Goal: Task Accomplishment & Management: Use online tool/utility

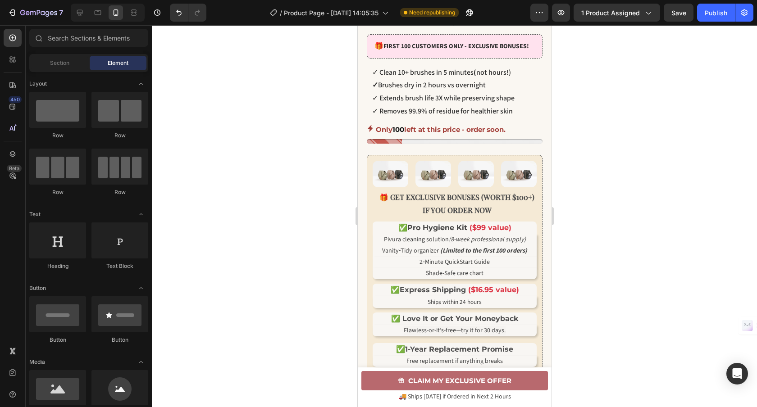
scroll to position [407, 0]
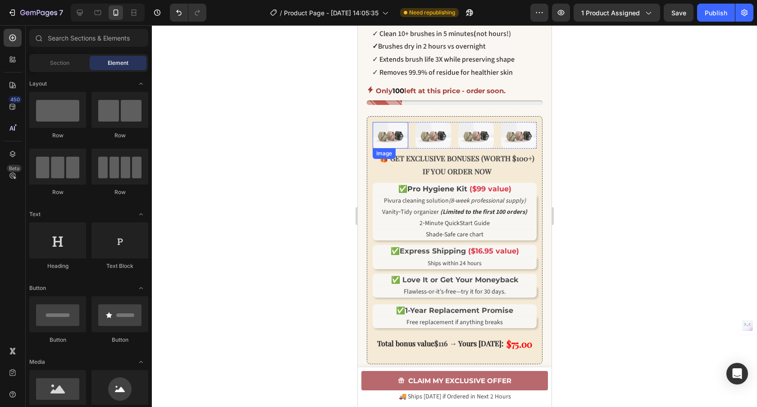
click at [390, 142] on img at bounding box center [390, 135] width 36 height 27
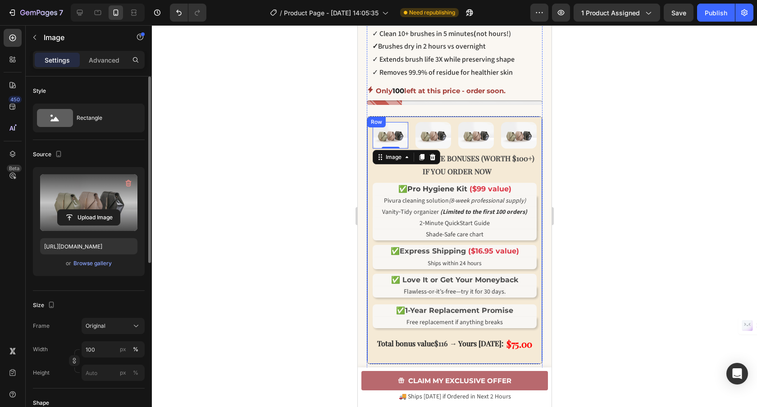
drag, startPoint x: 96, startPoint y: 266, endPoint x: 130, endPoint y: 192, distance: 81.9
click at [128, 203] on div "Upload Image [URL][DOMAIN_NAME] or Browse gallery" at bounding box center [89, 221] width 112 height 109
click at [130, 184] on icon "button" at bounding box center [129, 183] width 6 height 7
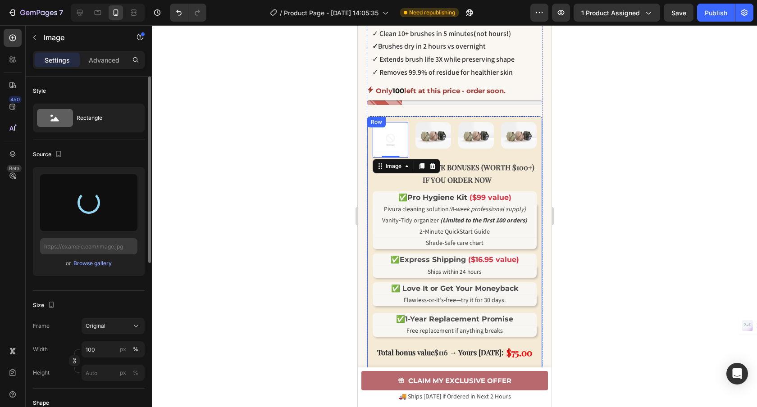
type input "[URL][DOMAIN_NAME]"
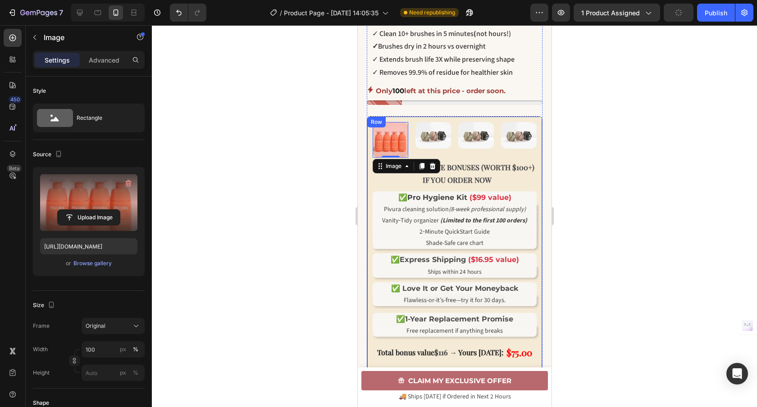
click at [306, 257] on div at bounding box center [454, 216] width 605 height 382
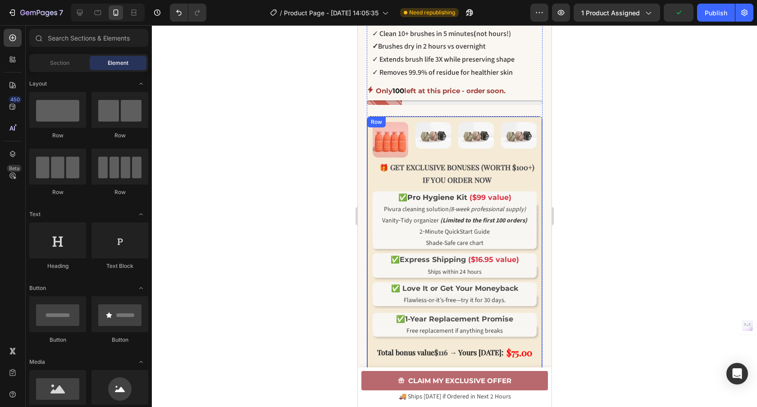
click at [283, 259] on div at bounding box center [454, 216] width 605 height 382
click at [392, 151] on img at bounding box center [390, 140] width 36 height 36
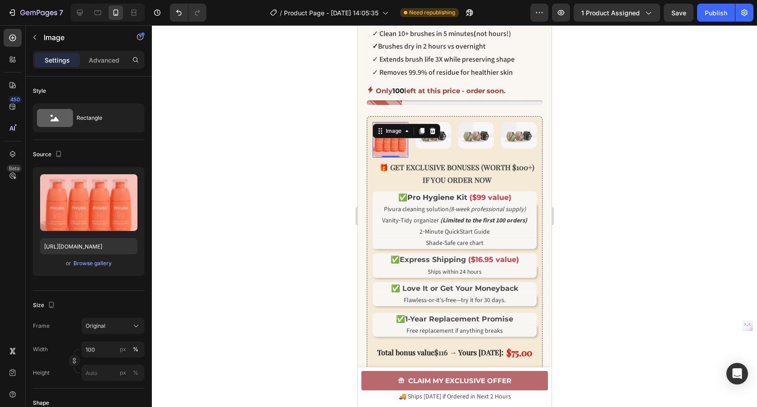
click at [256, 234] on div at bounding box center [454, 216] width 605 height 382
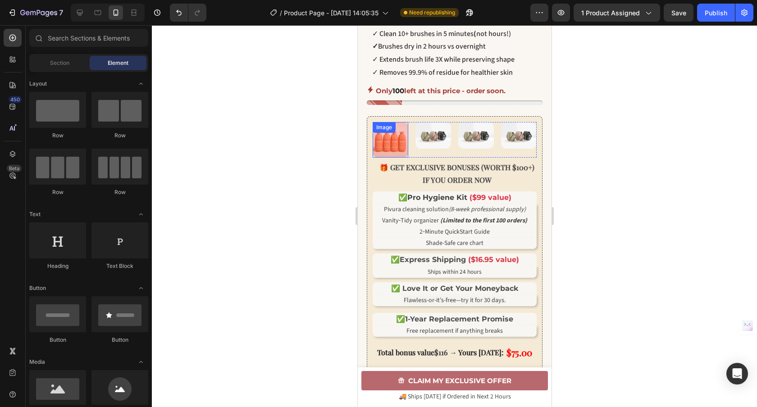
click at [396, 144] on div "Image" at bounding box center [390, 140] width 36 height 36
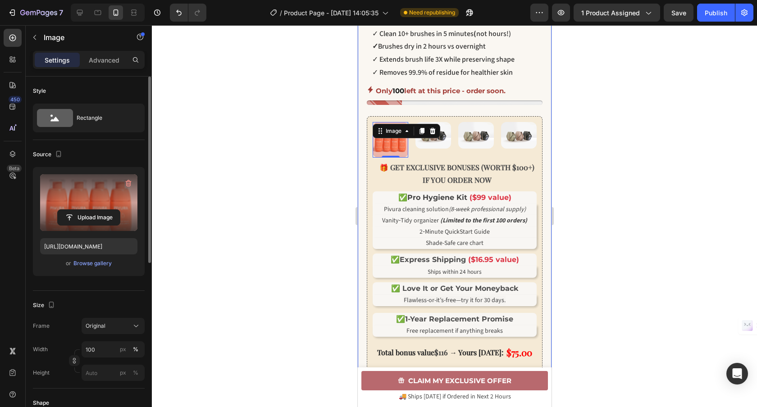
click at [96, 198] on label at bounding box center [88, 202] width 97 height 57
click at [96, 210] on input "file" at bounding box center [89, 217] width 62 height 15
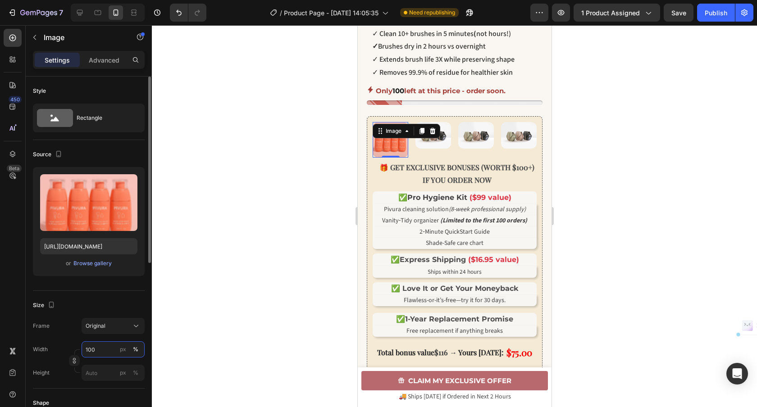
click at [104, 352] on input "100" at bounding box center [113, 350] width 63 height 16
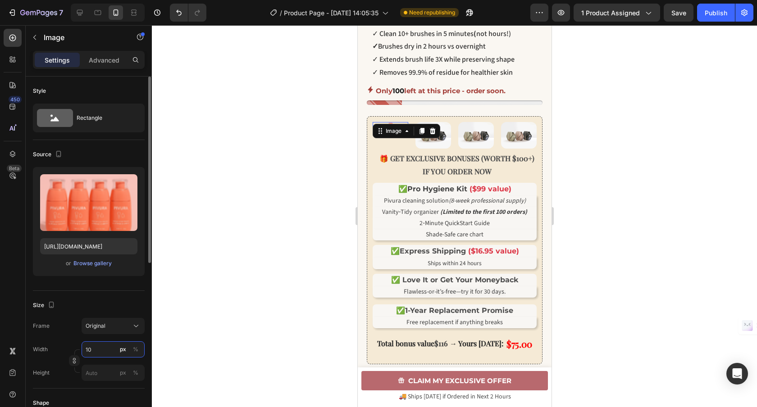
type input "100"
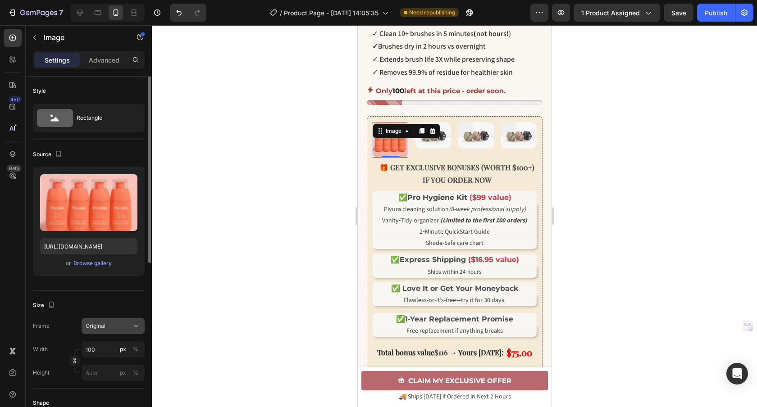
click at [107, 318] on button "Original" at bounding box center [113, 326] width 63 height 16
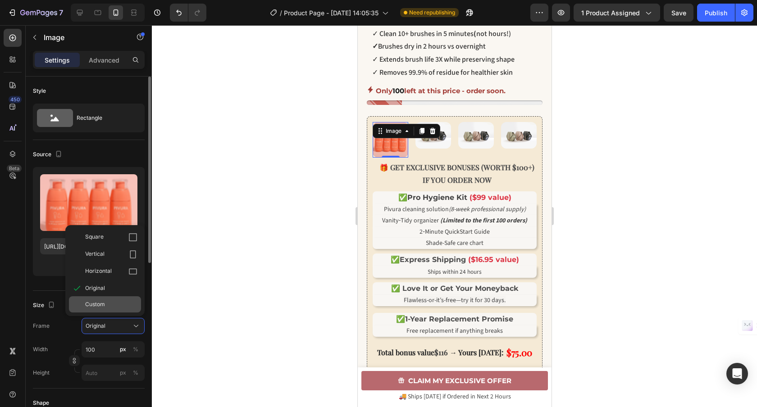
click at [105, 300] on div "Custom" at bounding box center [105, 305] width 72 height 16
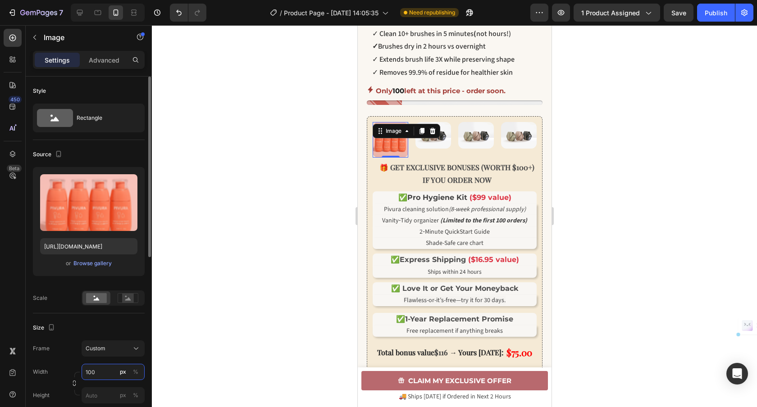
click at [105, 372] on input "100" at bounding box center [113, 372] width 63 height 16
click at [113, 326] on div "Size" at bounding box center [89, 328] width 112 height 14
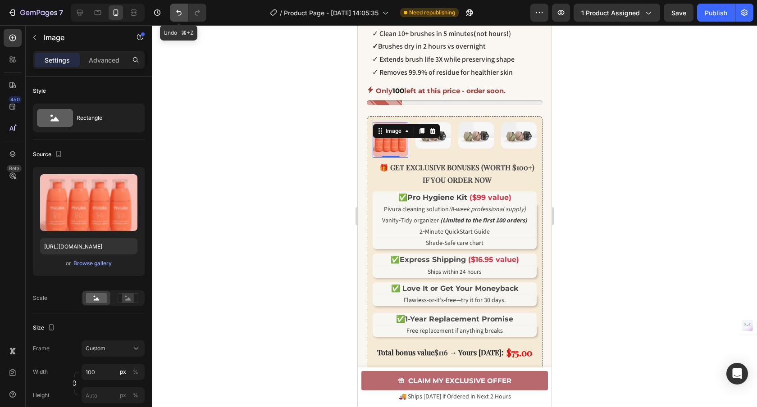
click at [179, 19] on button "Undo/Redo" at bounding box center [179, 13] width 18 height 18
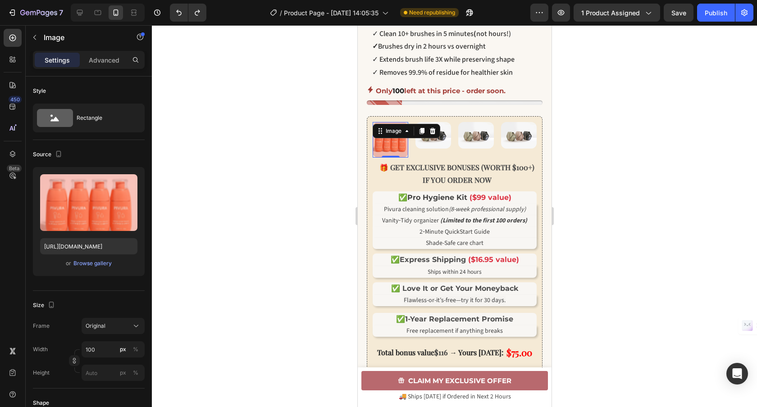
click at [310, 161] on div at bounding box center [454, 216] width 605 height 382
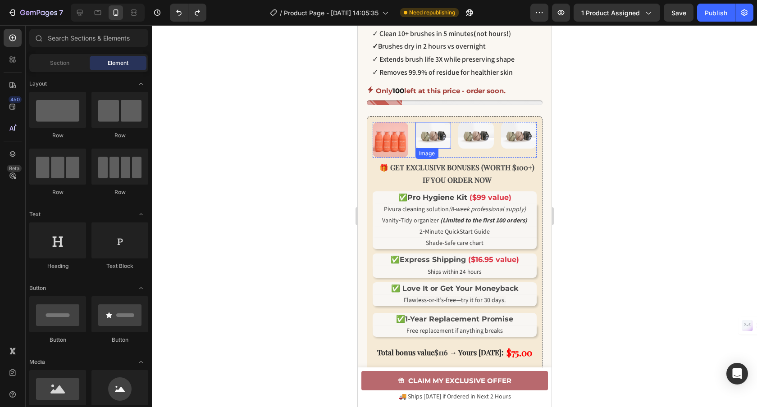
click at [436, 147] on img at bounding box center [433, 135] width 36 height 27
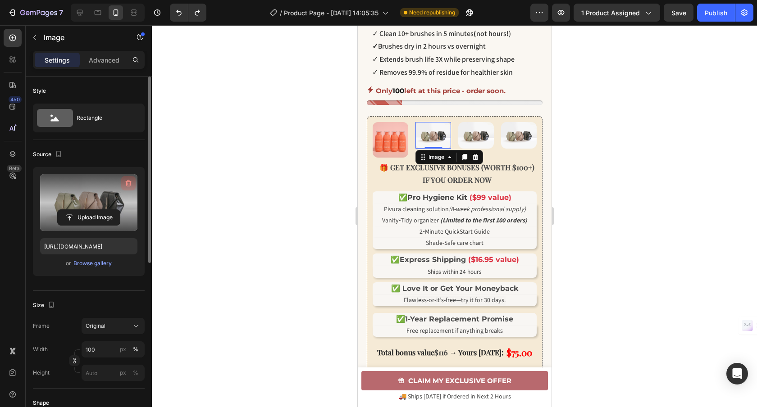
click at [132, 180] on icon "button" at bounding box center [128, 183] width 9 height 9
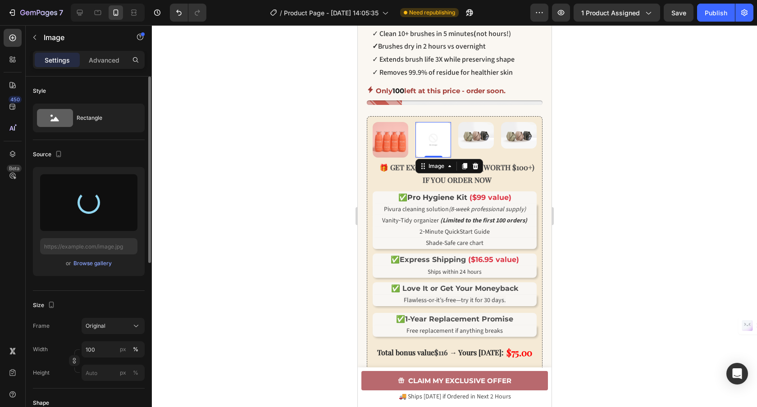
type input "[URL][DOMAIN_NAME]"
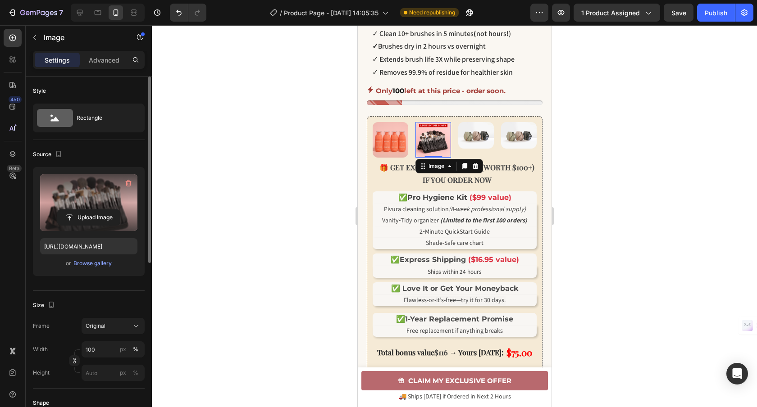
click at [204, 204] on div at bounding box center [454, 216] width 605 height 382
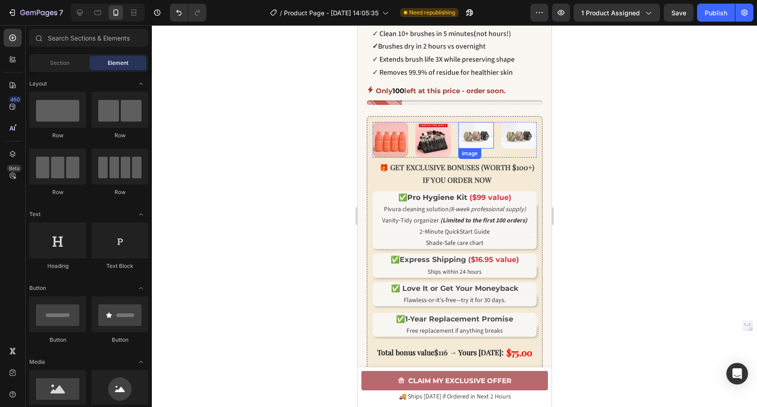
click at [468, 146] on img at bounding box center [476, 135] width 36 height 27
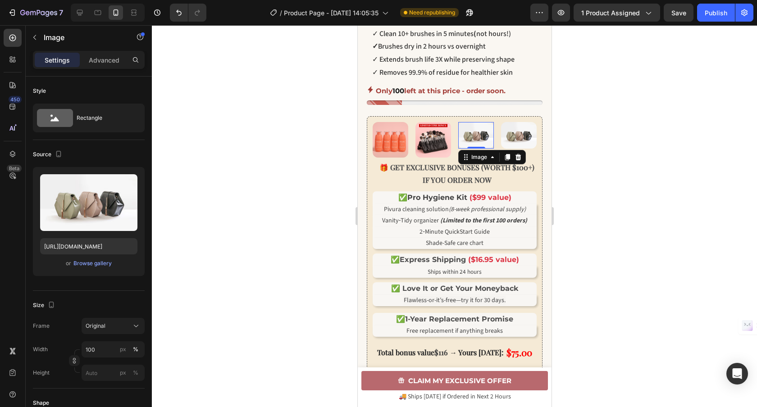
click at [128, 180] on icon "button" at bounding box center [128, 183] width 9 height 9
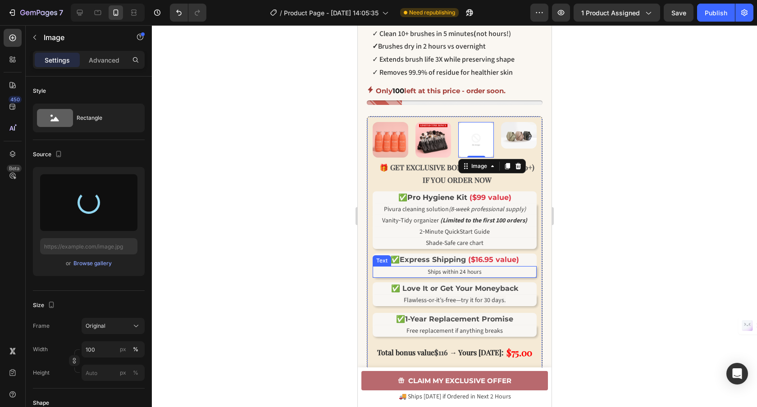
type input "[URL][DOMAIN_NAME]"
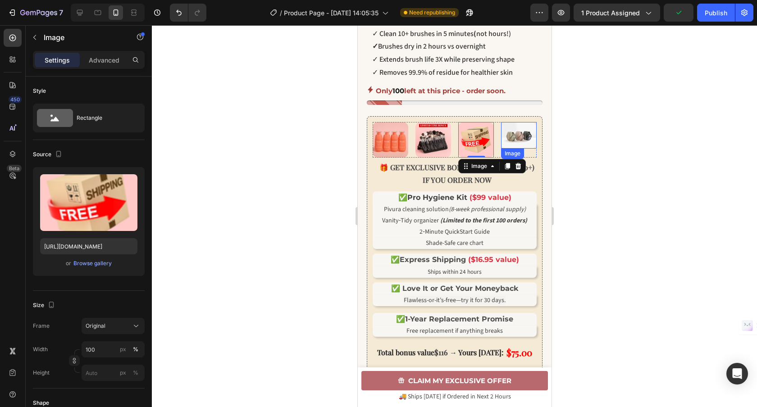
click at [514, 145] on img at bounding box center [519, 135] width 36 height 27
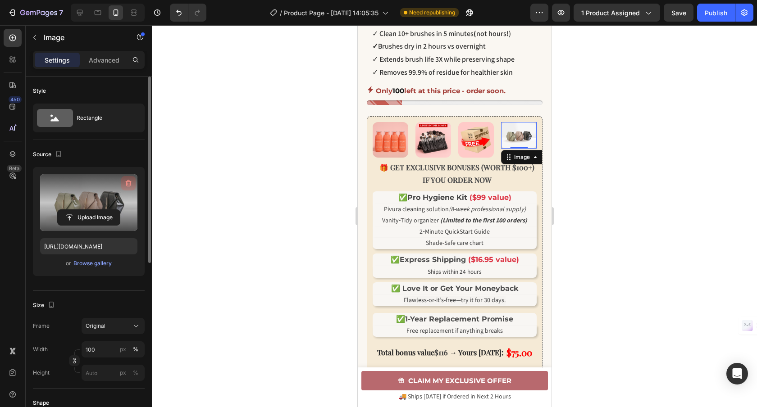
click at [127, 184] on icon "button" at bounding box center [128, 183] width 9 height 9
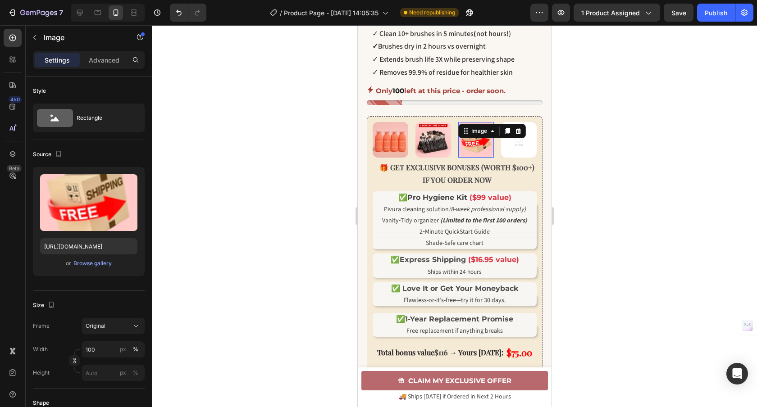
click at [480, 144] on img at bounding box center [476, 140] width 36 height 36
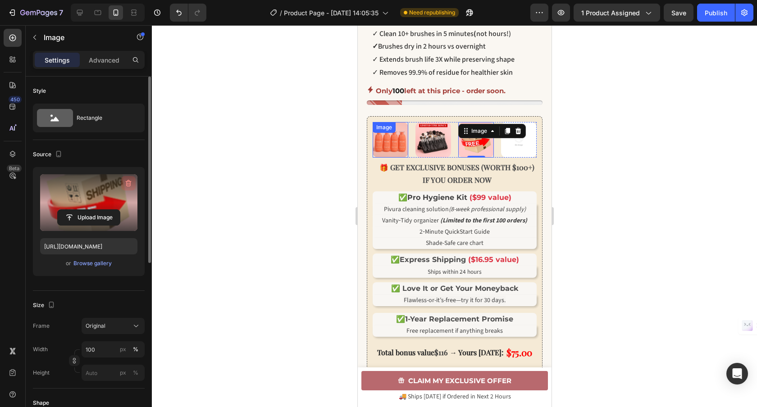
click at [128, 180] on icon "button" at bounding box center [129, 183] width 6 height 7
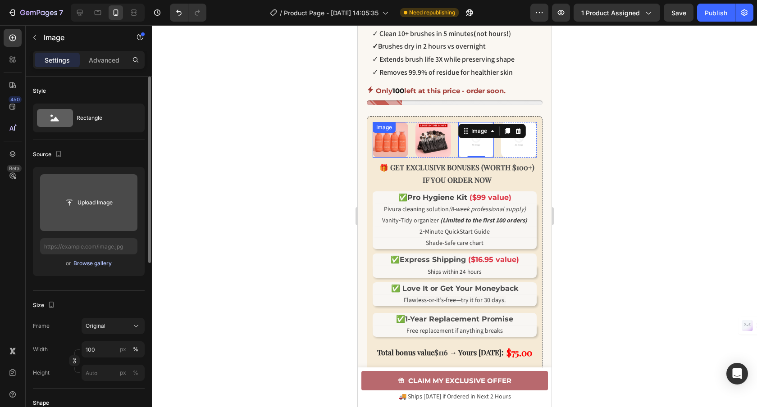
click at [92, 266] on div "Browse gallery" at bounding box center [92, 264] width 38 height 8
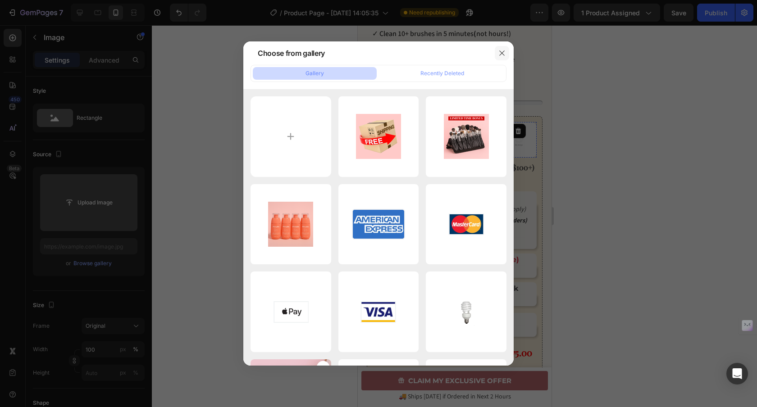
click at [504, 52] on icon "button" at bounding box center [501, 53] width 7 height 7
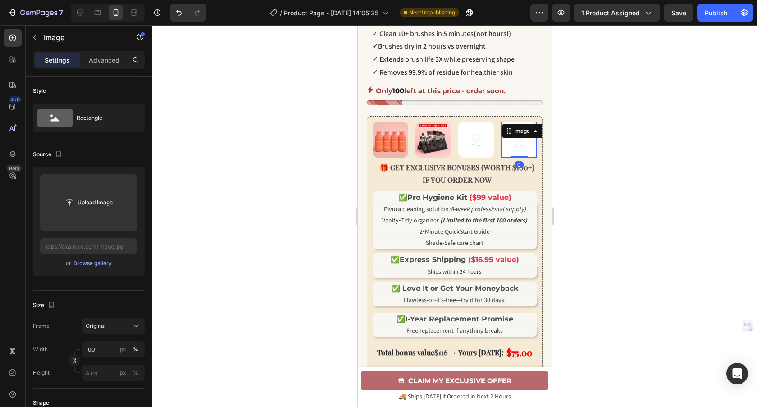
click at [514, 149] on img at bounding box center [519, 140] width 36 height 36
click at [100, 266] on div "Browse gallery" at bounding box center [92, 264] width 38 height 8
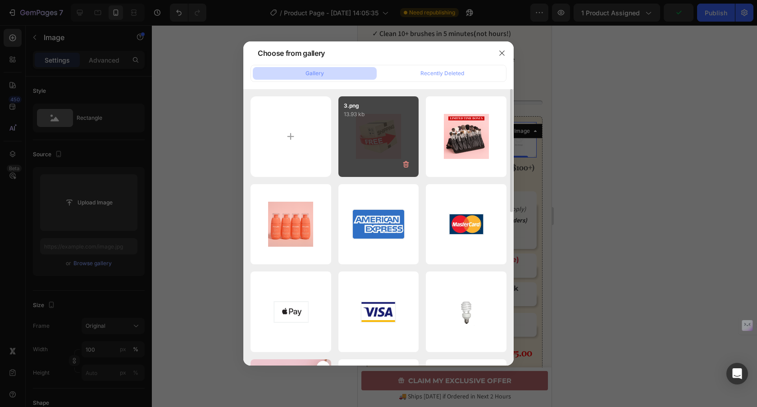
click at [397, 142] on div "3.png 13.93 kb" at bounding box center [378, 136] width 81 height 81
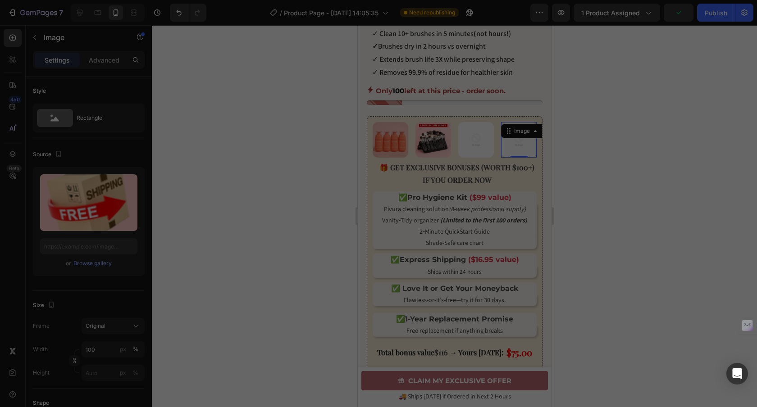
type input "[URL][DOMAIN_NAME]"
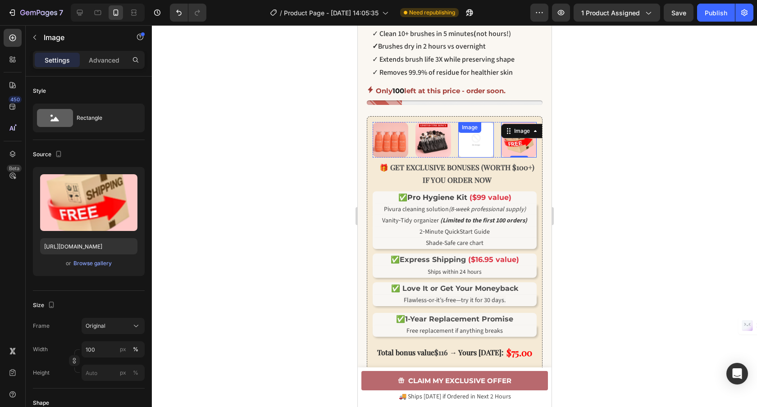
click at [478, 154] on img at bounding box center [476, 140] width 36 height 36
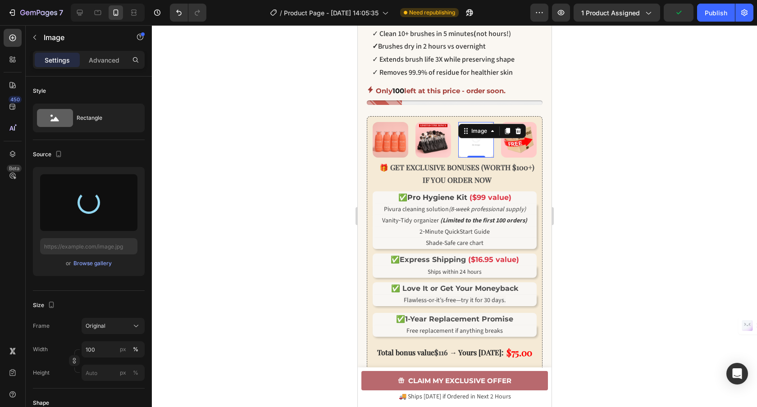
type input "[URL][DOMAIN_NAME]"
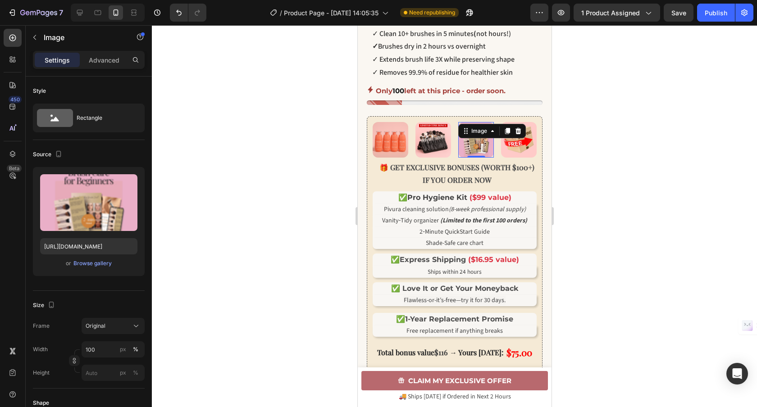
click at [318, 265] on div at bounding box center [454, 216] width 605 height 382
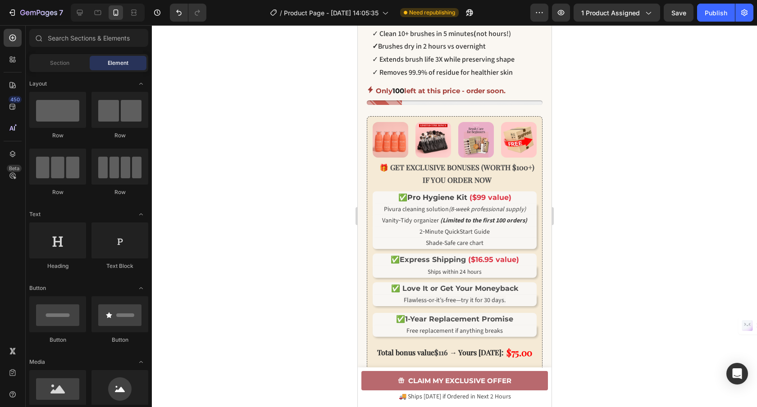
click at [633, 223] on div at bounding box center [454, 216] width 605 height 382
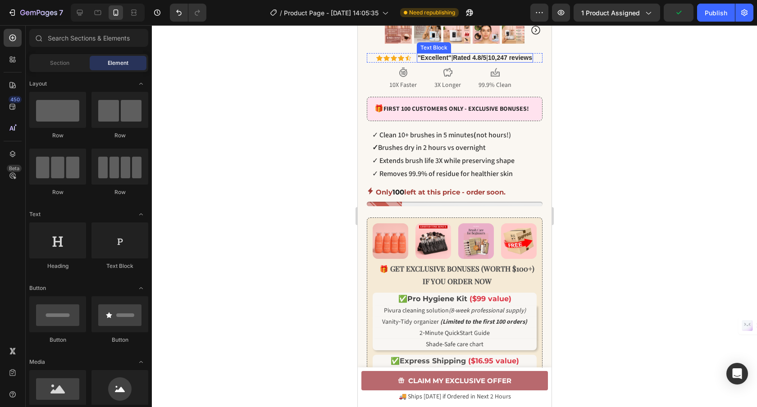
scroll to position [374, 0]
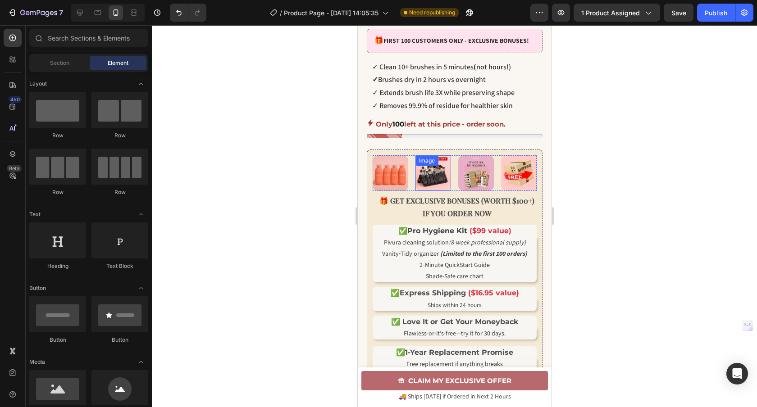
click at [427, 181] on img at bounding box center [433, 173] width 36 height 36
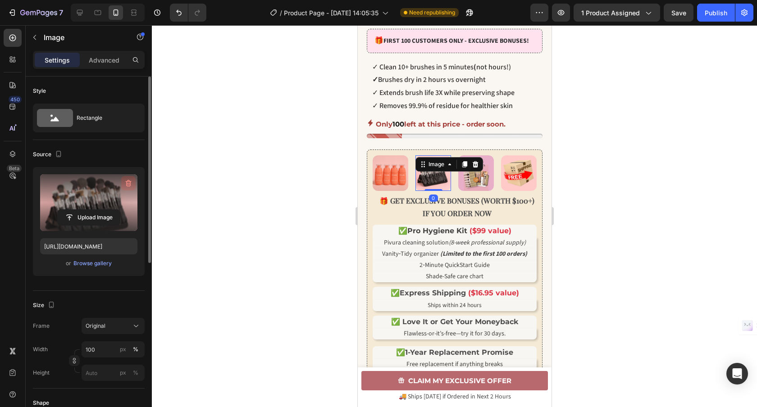
click at [132, 178] on button "button" at bounding box center [128, 183] width 14 height 14
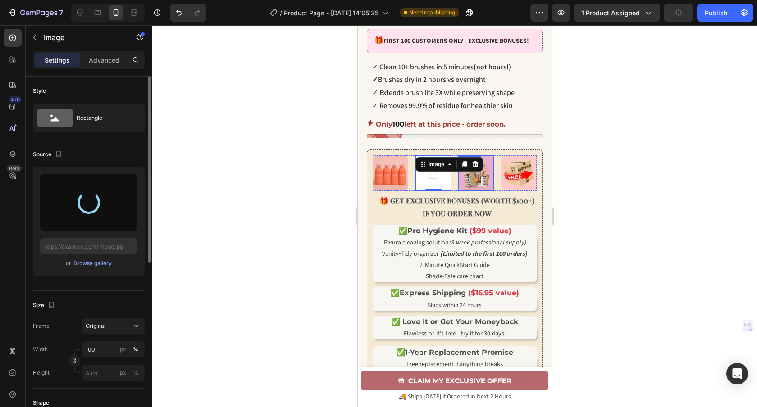
type input "[URL][DOMAIN_NAME]"
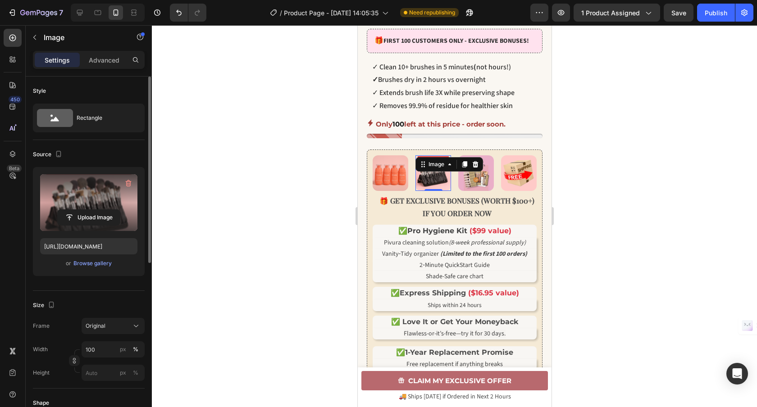
click at [618, 243] on div at bounding box center [454, 216] width 605 height 382
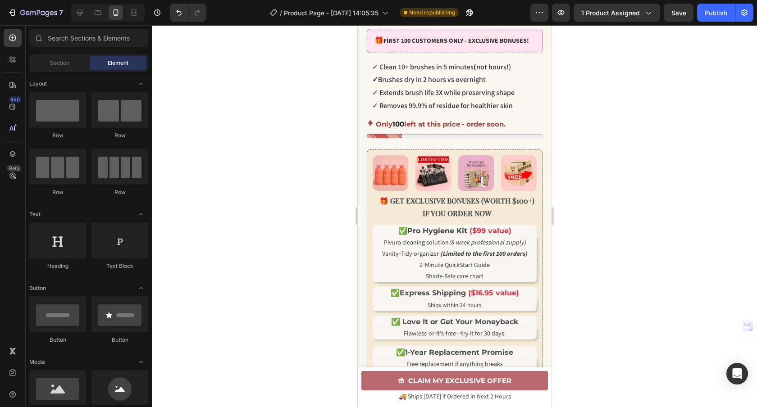
click at [626, 248] on div at bounding box center [454, 216] width 605 height 382
click at [429, 180] on img at bounding box center [433, 173] width 36 height 36
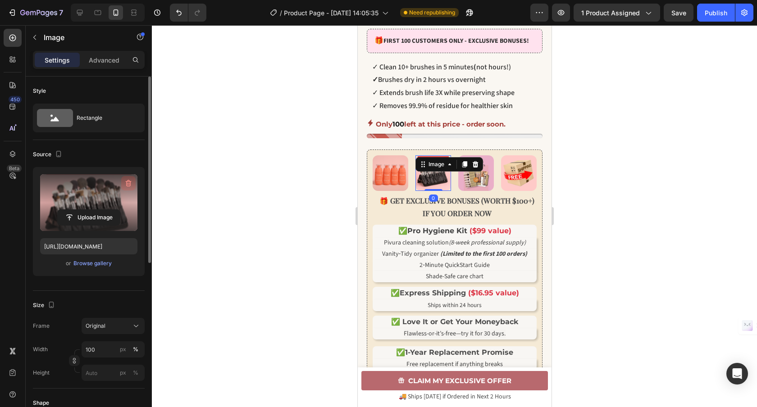
click at [128, 183] on icon "button" at bounding box center [128, 183] width 9 height 9
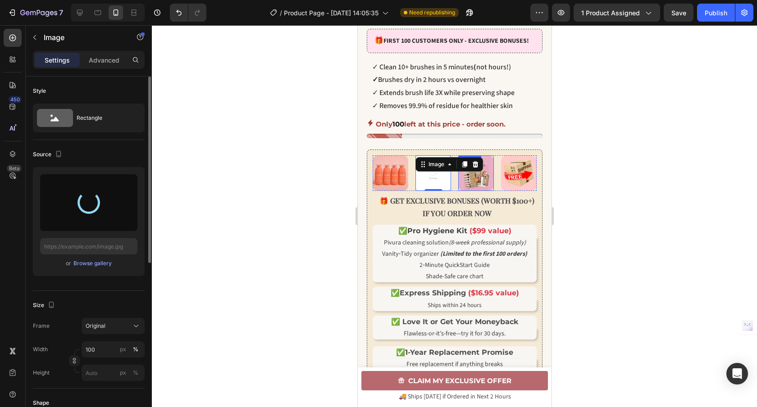
type input "[URL][DOMAIN_NAME]"
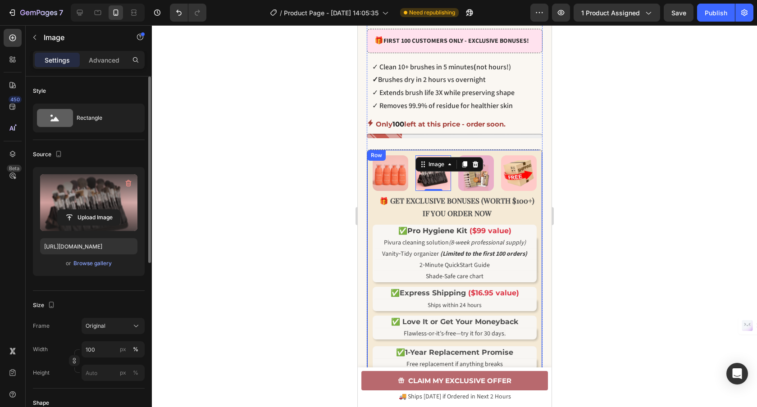
click at [621, 220] on div at bounding box center [454, 216] width 605 height 382
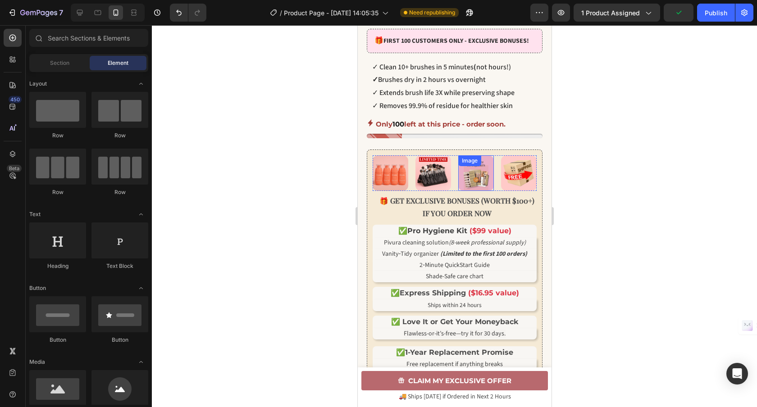
click at [477, 188] on img at bounding box center [476, 173] width 36 height 36
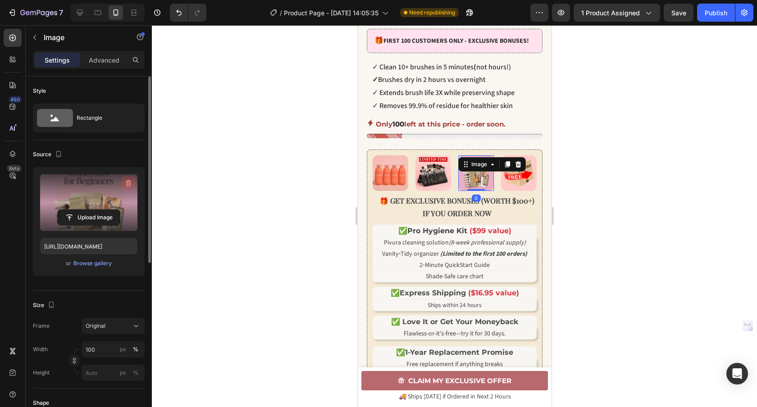
click at [125, 179] on icon "button" at bounding box center [128, 183] width 9 height 9
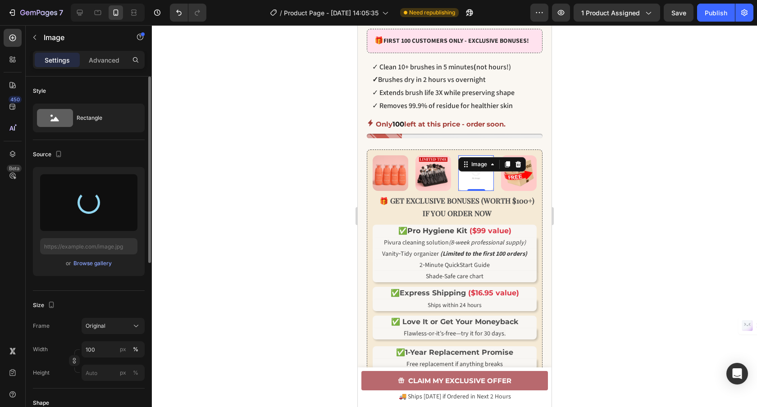
type input "[URL][DOMAIN_NAME]"
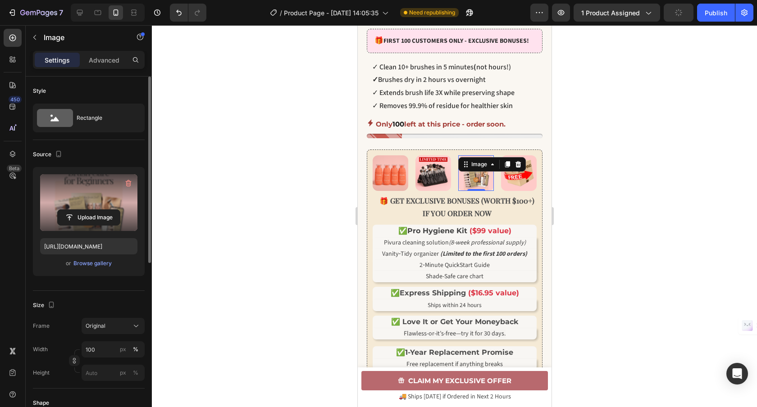
click at [316, 225] on div at bounding box center [454, 216] width 605 height 382
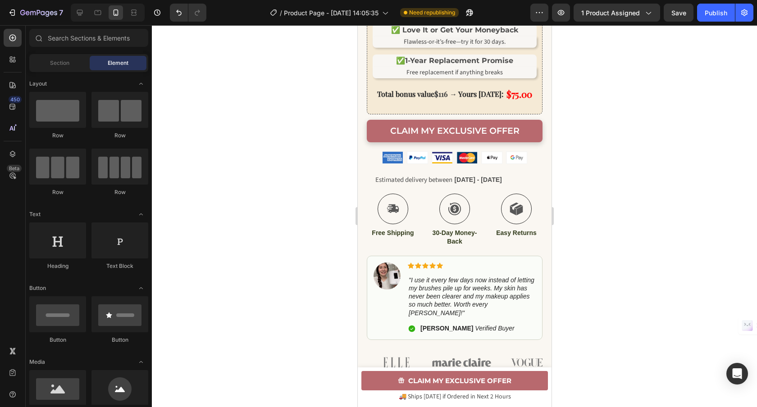
scroll to position [667, 0]
click at [722, 17] on div "Publish" at bounding box center [716, 12] width 23 height 9
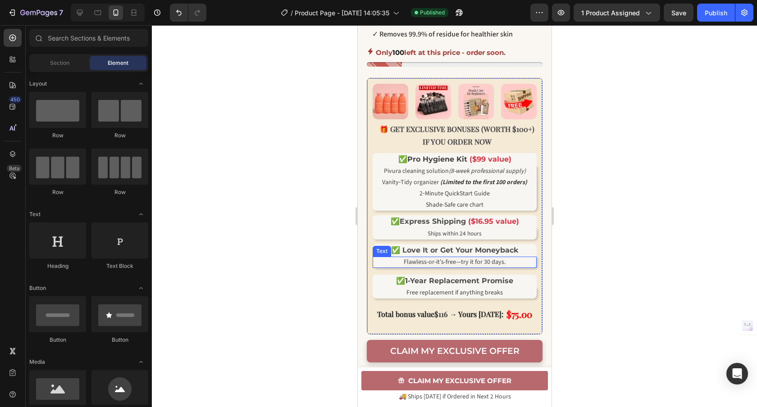
scroll to position [445, 0]
click at [676, 197] on div at bounding box center [454, 216] width 605 height 382
click at [480, 112] on img at bounding box center [476, 102] width 36 height 36
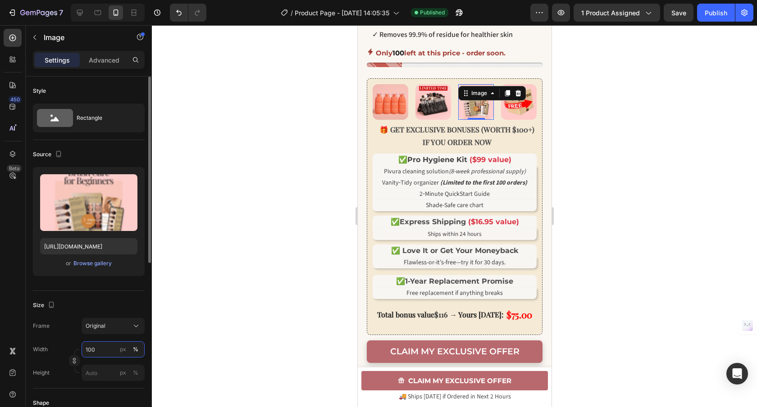
click at [88, 352] on input "100" at bounding box center [113, 350] width 63 height 16
click at [94, 350] on input "100" at bounding box center [113, 350] width 63 height 16
click at [91, 353] on input "100" at bounding box center [113, 350] width 63 height 16
type input "150"
click at [230, 296] on div at bounding box center [454, 216] width 605 height 382
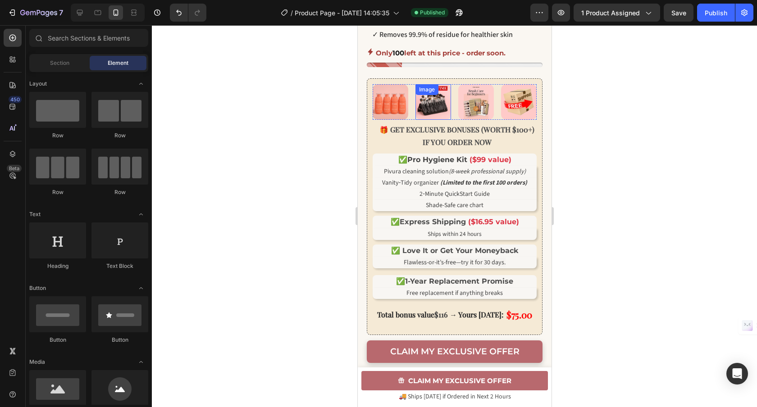
click at [442, 109] on img at bounding box center [433, 102] width 36 height 36
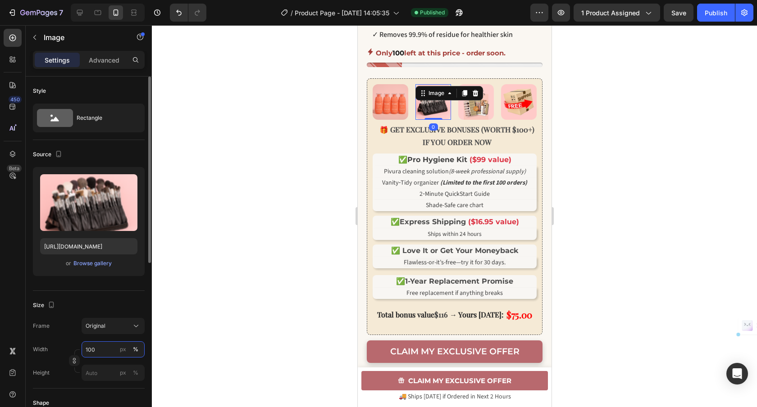
click at [92, 350] on input "100" at bounding box center [113, 350] width 63 height 16
type input "200"
click at [233, 266] on div at bounding box center [454, 216] width 605 height 382
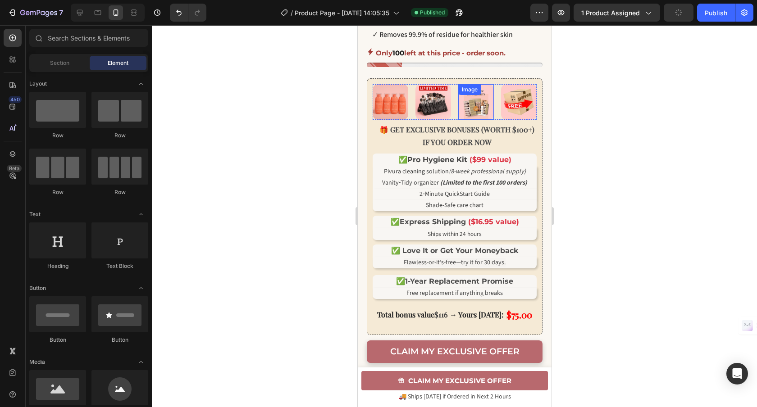
click at [474, 111] on img at bounding box center [476, 102] width 36 height 36
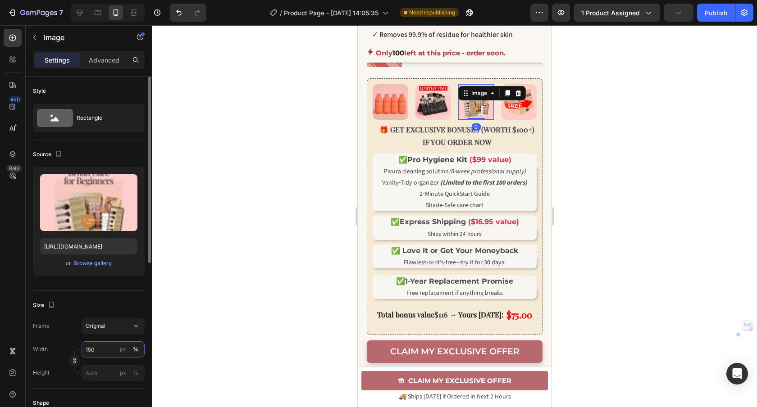
click at [102, 347] on input "150" at bounding box center [113, 350] width 63 height 16
type input "200"
click at [246, 245] on div at bounding box center [454, 216] width 605 height 382
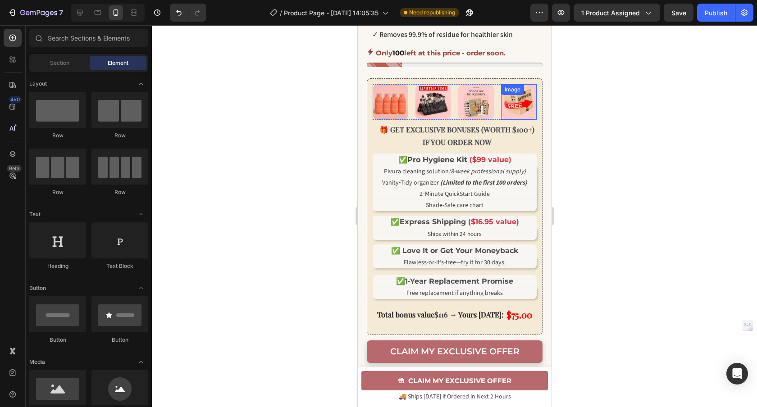
click at [522, 111] on img at bounding box center [519, 102] width 36 height 36
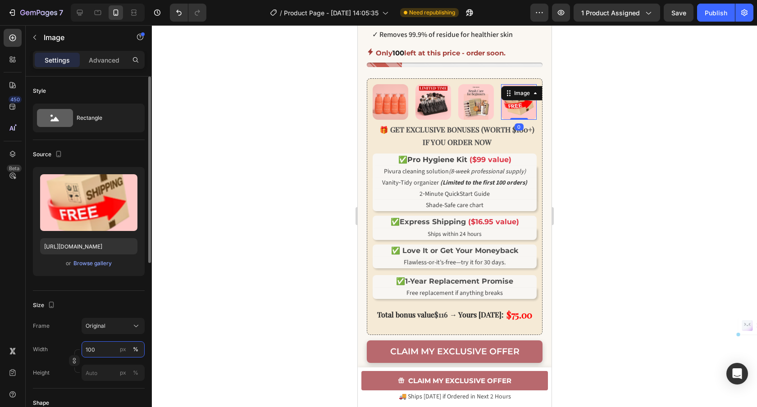
click at [98, 356] on input "100" at bounding box center [113, 350] width 63 height 16
type input "200"
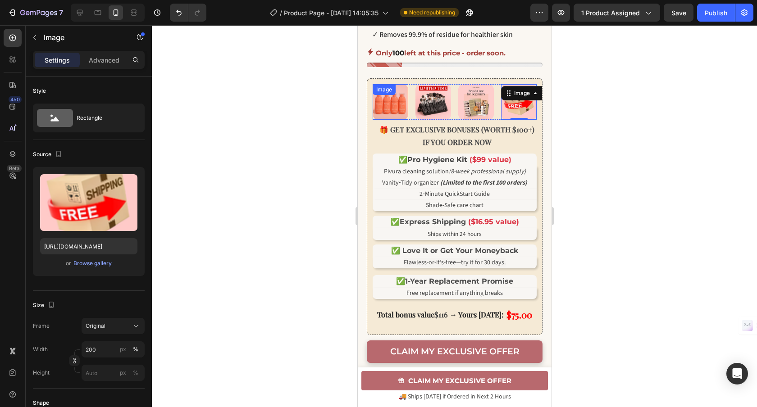
click at [395, 114] on img at bounding box center [390, 102] width 36 height 36
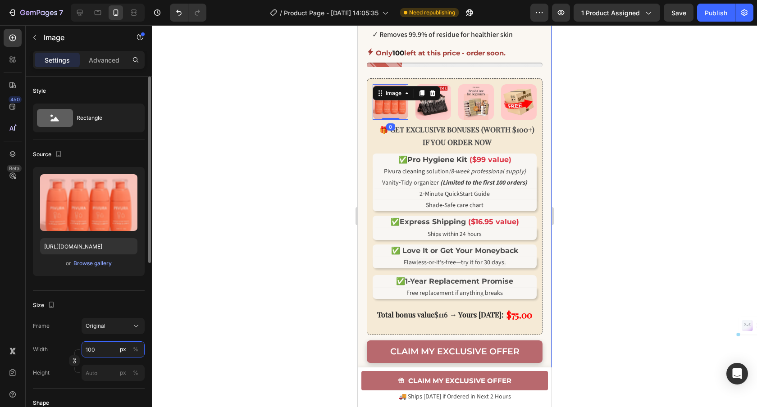
click at [107, 351] on input "100" at bounding box center [113, 350] width 63 height 16
type input "200"
click at [234, 258] on div at bounding box center [454, 216] width 605 height 382
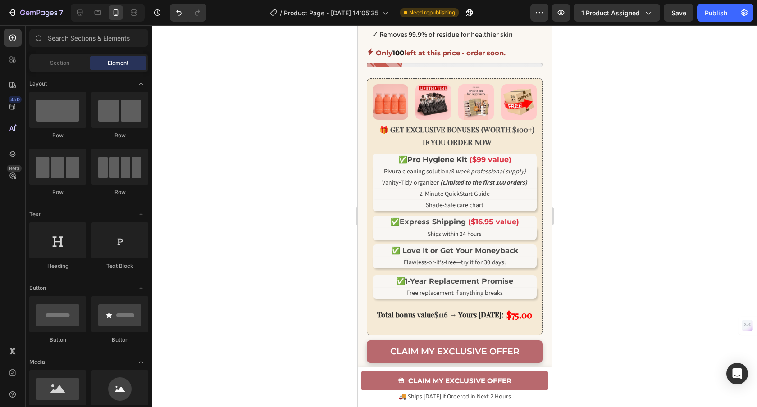
click at [649, 152] on div at bounding box center [454, 216] width 605 height 382
click at [672, 133] on div at bounding box center [454, 216] width 605 height 382
click at [721, 9] on div "Publish" at bounding box center [716, 12] width 23 height 9
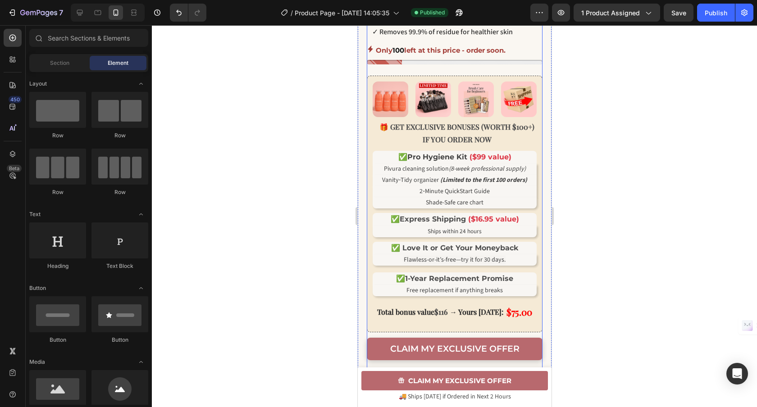
scroll to position [447, 0]
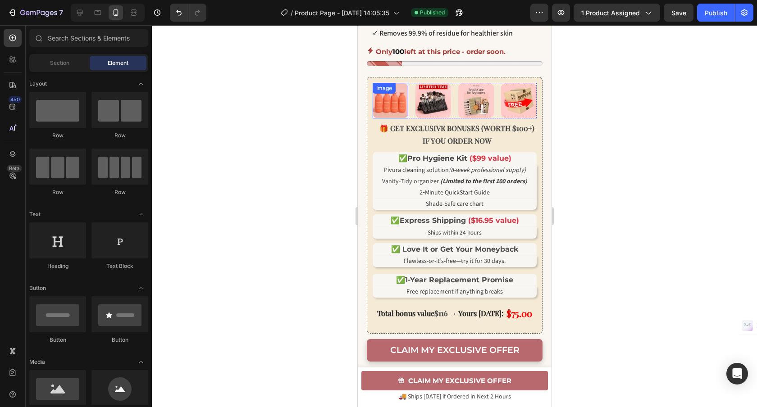
click at [388, 94] on div "Image" at bounding box center [383, 88] width 23 height 11
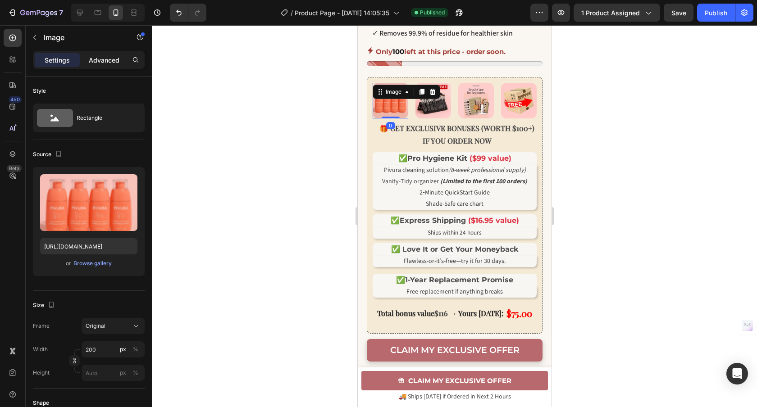
click at [106, 59] on p "Advanced" at bounding box center [104, 59] width 31 height 9
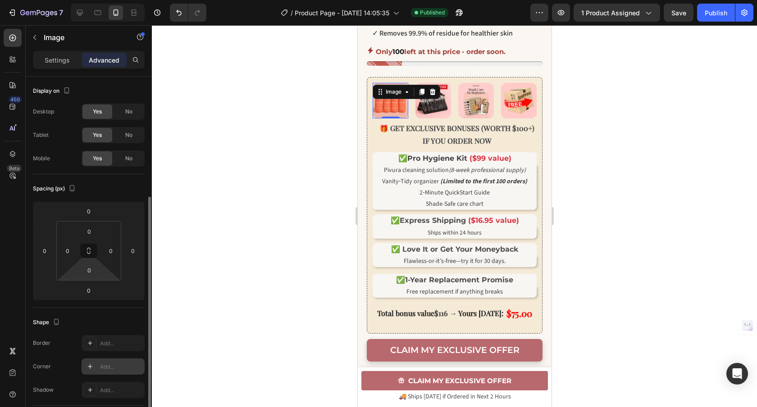
scroll to position [165, 0]
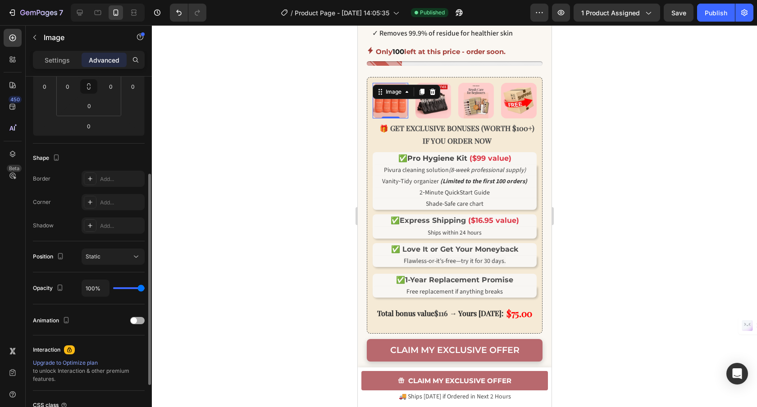
click at [137, 319] on span at bounding box center [134, 321] width 6 height 6
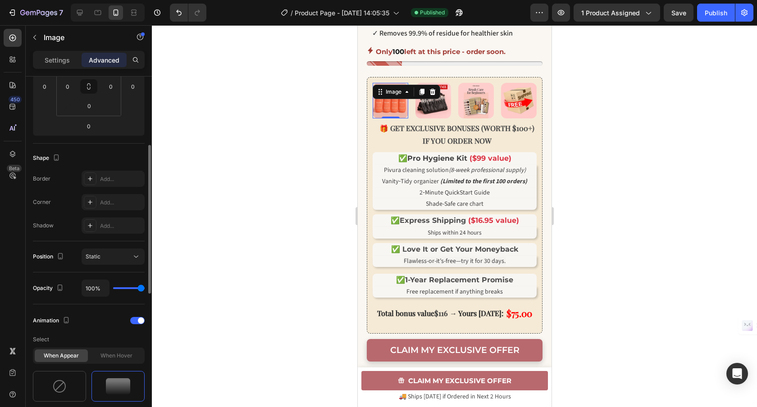
scroll to position [338, 0]
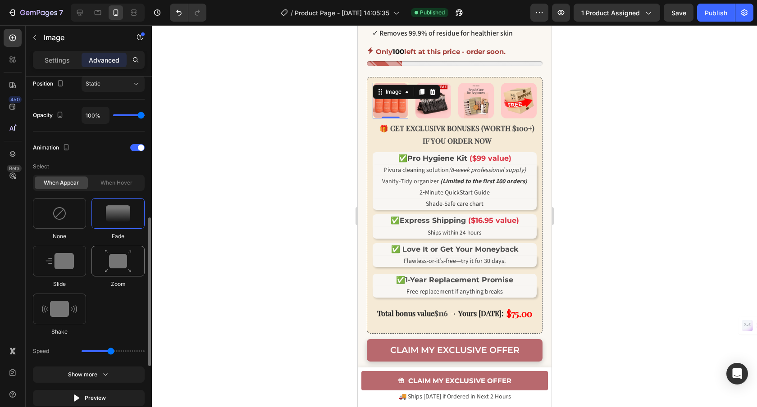
click at [102, 270] on div at bounding box center [117, 261] width 53 height 31
click at [63, 317] on img at bounding box center [59, 309] width 35 height 16
click at [78, 259] on div at bounding box center [59, 261] width 53 height 31
type input "1.7"
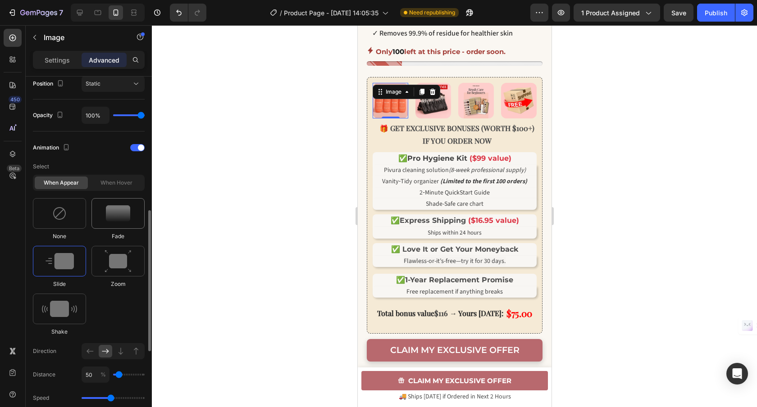
click at [115, 214] on img at bounding box center [118, 214] width 24 height 16
click at [127, 272] on img at bounding box center [118, 261] width 27 height 23
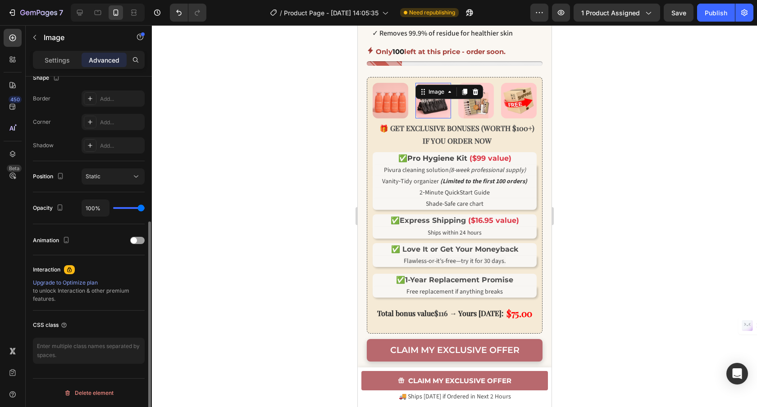
click at [441, 119] on img at bounding box center [433, 101] width 36 height 36
click at [145, 243] on div "Display on Desktop Yes No Tablet Yes No Mobile Yes No Spacing (px) 0 0 0 0 0 0 …" at bounding box center [89, 132] width 126 height 601
click at [132, 239] on span at bounding box center [134, 241] width 6 height 6
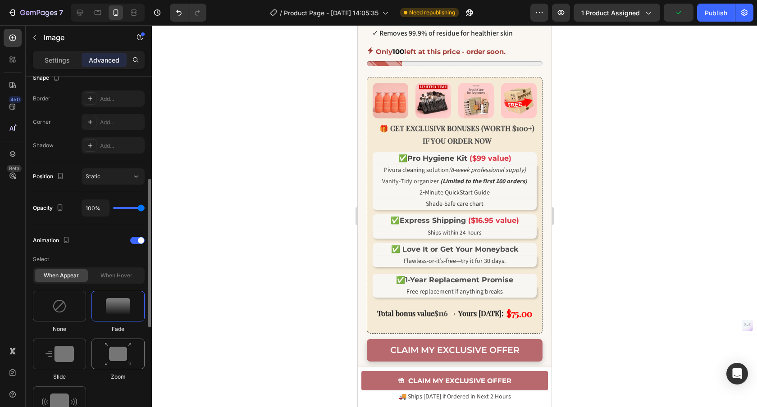
drag, startPoint x: 106, startPoint y: 347, endPoint x: 100, endPoint y: 342, distance: 8.0
click at [105, 347] on img at bounding box center [118, 354] width 27 height 23
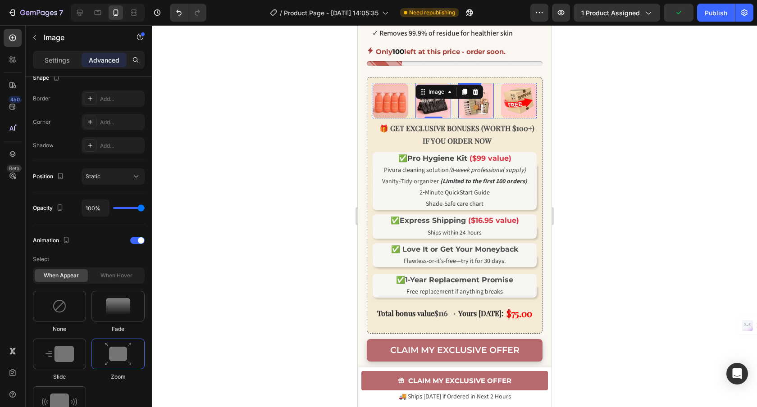
click at [479, 110] on img at bounding box center [476, 101] width 36 height 36
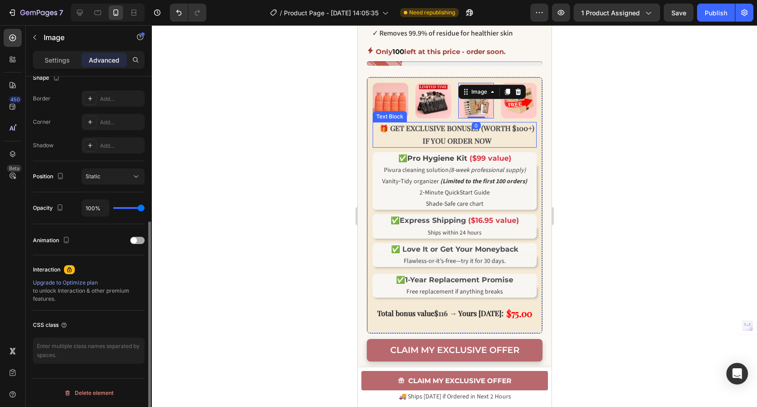
click at [140, 239] on div at bounding box center [137, 240] width 14 height 7
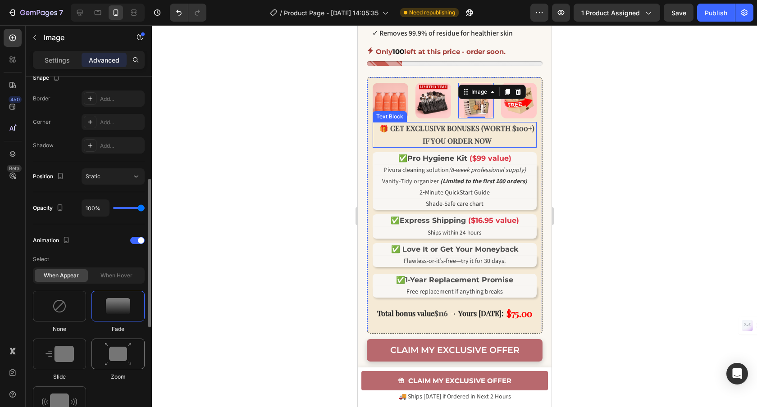
click at [124, 360] on img at bounding box center [118, 354] width 27 height 23
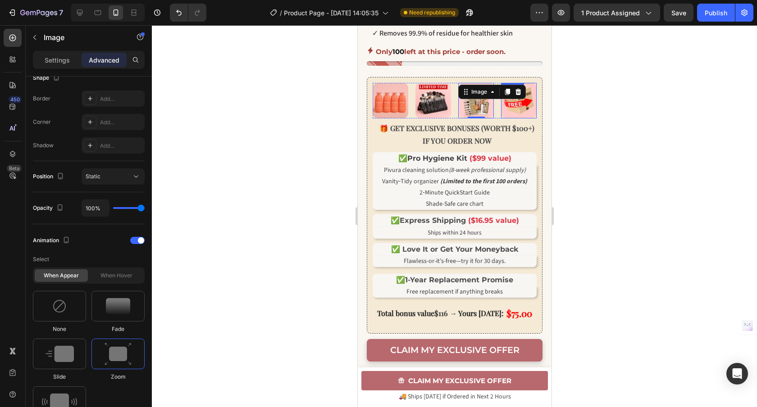
click at [507, 116] on img at bounding box center [519, 101] width 36 height 36
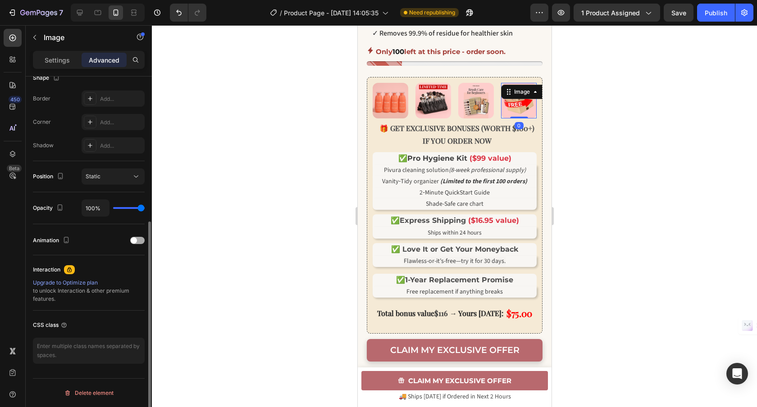
click at [133, 238] on span at bounding box center [134, 241] width 6 height 6
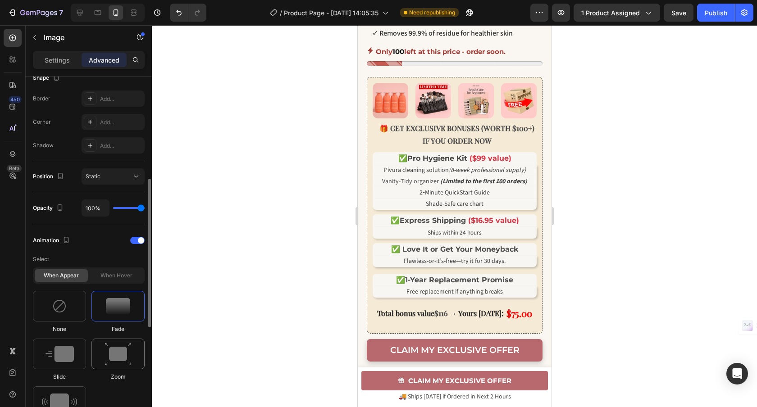
click at [120, 363] on img at bounding box center [118, 354] width 27 height 23
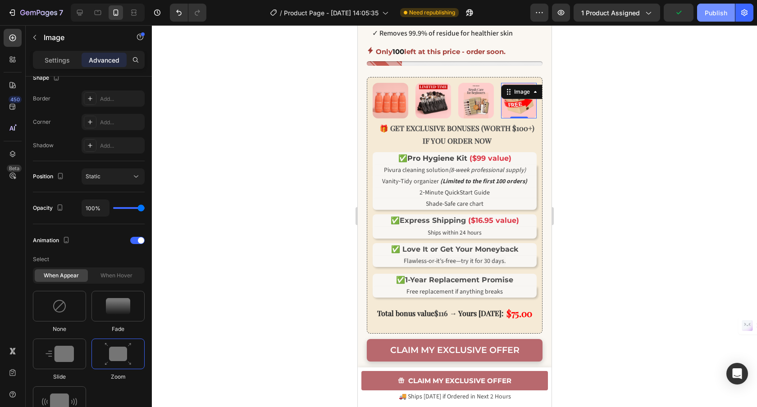
click at [721, 15] on div "Publish" at bounding box center [716, 12] width 23 height 9
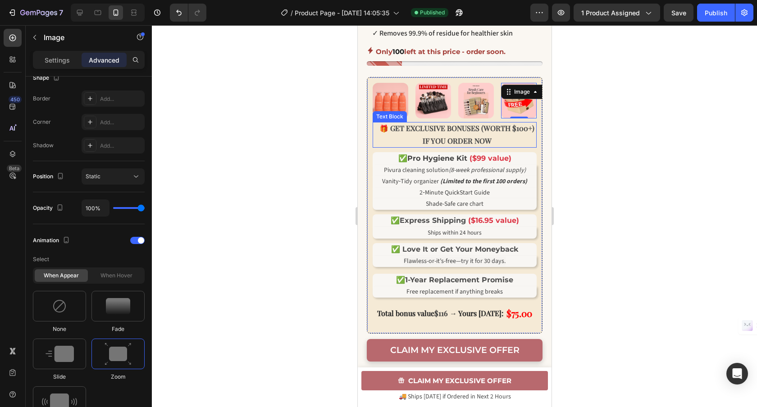
click at [448, 144] on strong "EXCLUSIVE BONUSES (WORTH $100+) IF YOU ORDER NOW" at bounding box center [470, 134] width 128 height 23
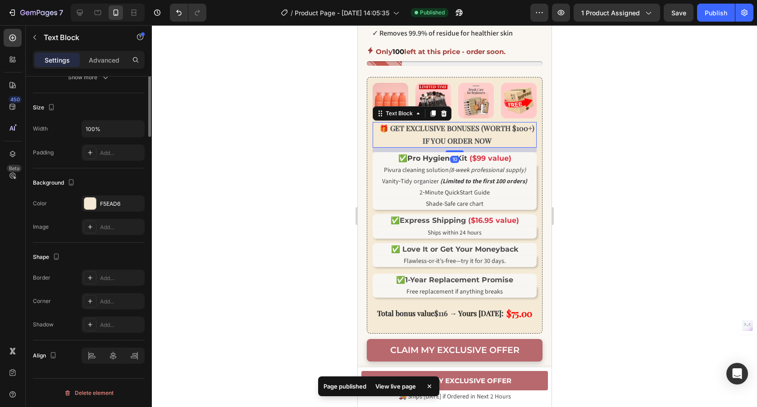
scroll to position [0, 0]
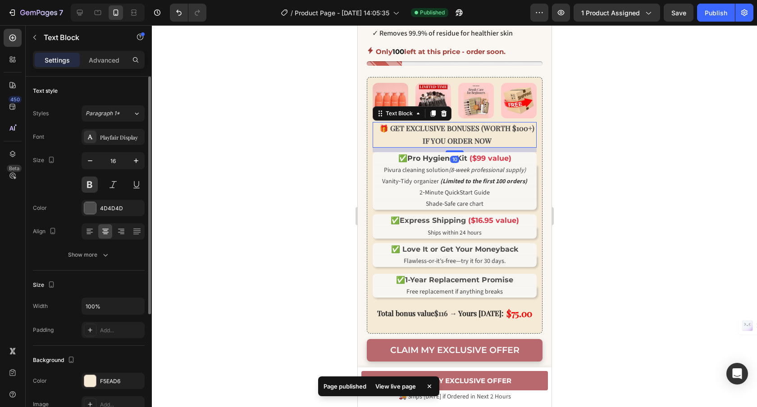
click at [384, 133] on p "🎁 GET EXCLUSIVE BONUSES (WORTH $100+) IF YOU ORDER NOW" at bounding box center [457, 135] width 160 height 26
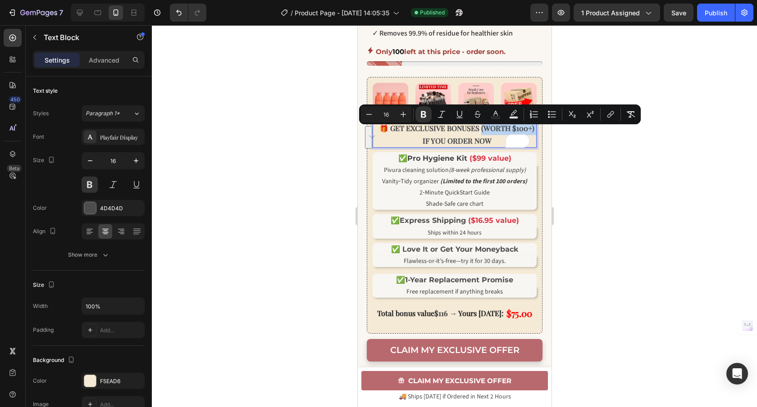
drag, startPoint x: 430, startPoint y: 148, endPoint x: 489, endPoint y: 136, distance: 60.3
click at [489, 136] on strong "EXCLUSIVE BONUSES (WORTH $100+) IF YOU ORDER NOW" at bounding box center [470, 134] width 128 height 23
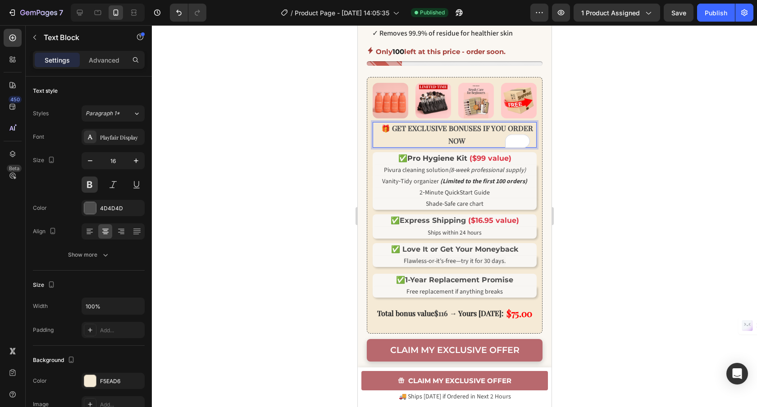
click at [472, 144] on p "🎁 GET EXCLUSIVE BONUSES IF YOU ORDER NOW" at bounding box center [457, 135] width 160 height 26
click at [636, 159] on div at bounding box center [454, 216] width 605 height 382
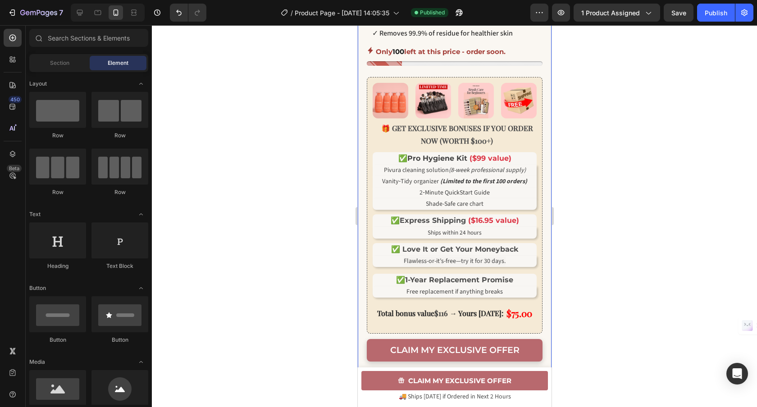
click at [611, 133] on div at bounding box center [454, 216] width 605 height 382
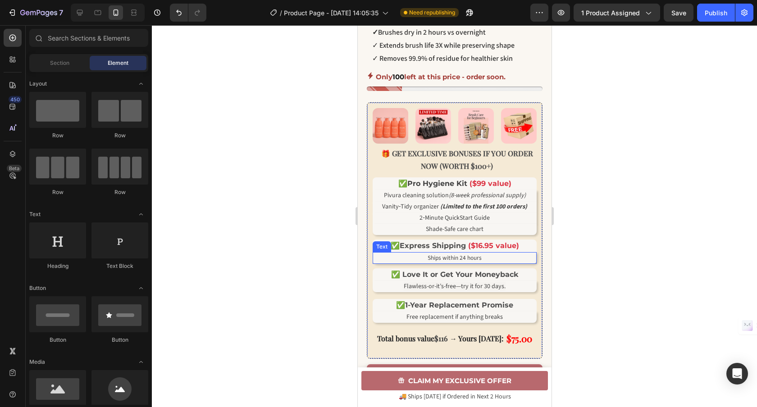
scroll to position [421, 0]
click at [431, 130] on img at bounding box center [433, 126] width 36 height 36
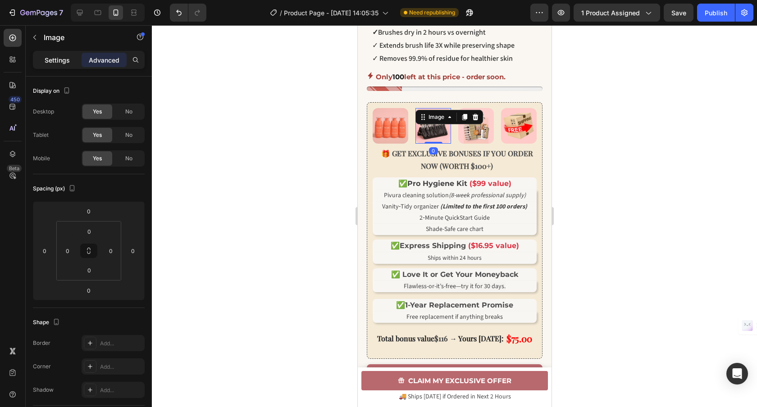
click at [67, 64] on p "Settings" at bounding box center [57, 59] width 25 height 9
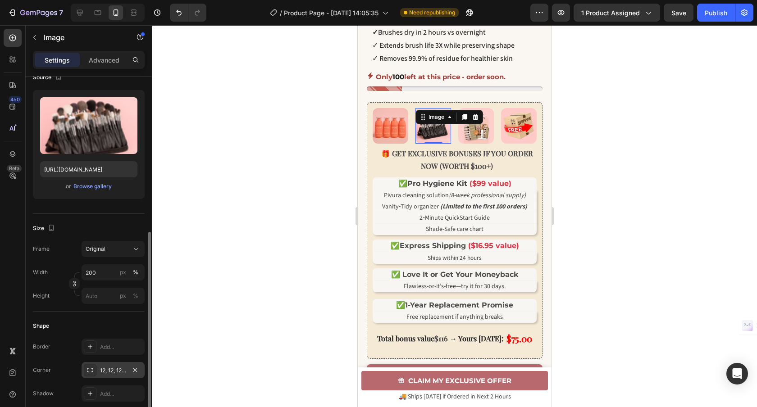
scroll to position [153, 0]
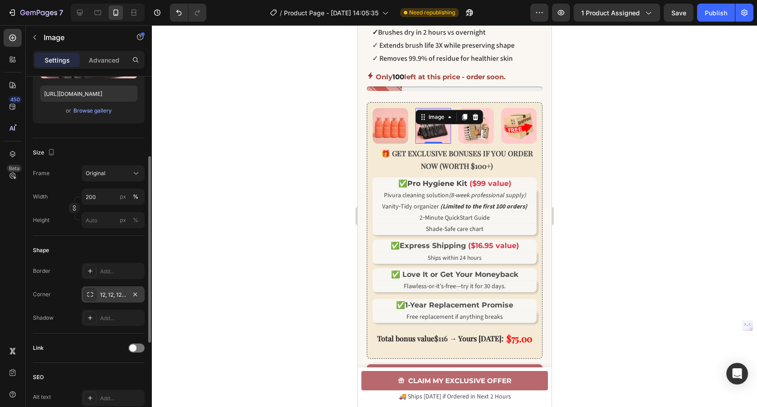
click at [109, 298] on div "12, 12, 12, 12" at bounding box center [113, 295] width 26 height 8
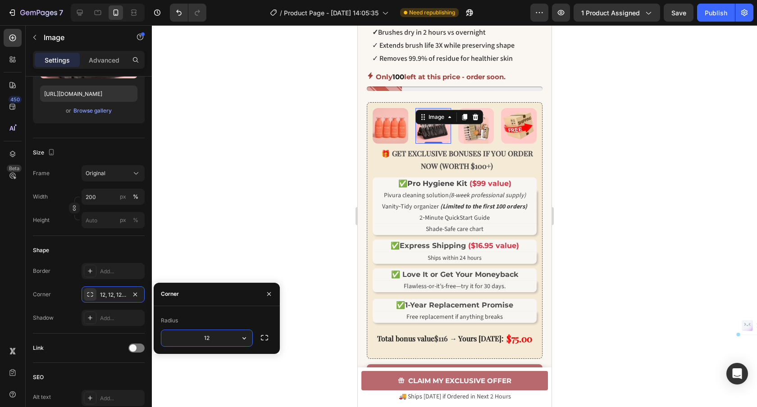
click at [231, 338] on input "12" at bounding box center [206, 338] width 91 height 16
type input "10"
click at [243, 317] on div "Radius" at bounding box center [217, 321] width 112 height 14
click at [299, 226] on div at bounding box center [454, 216] width 605 height 382
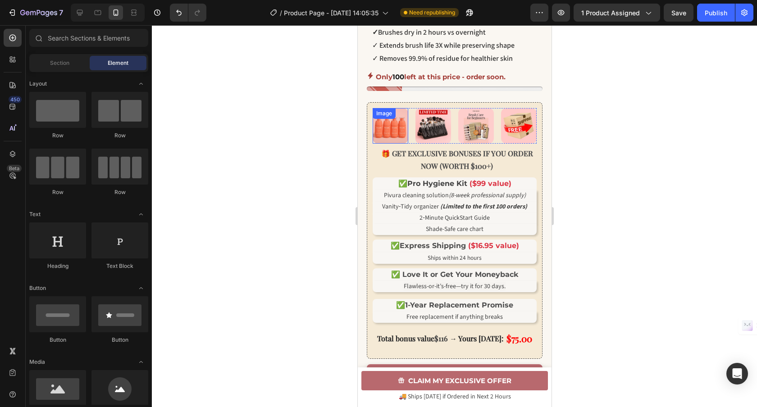
click at [398, 131] on img at bounding box center [390, 126] width 36 height 36
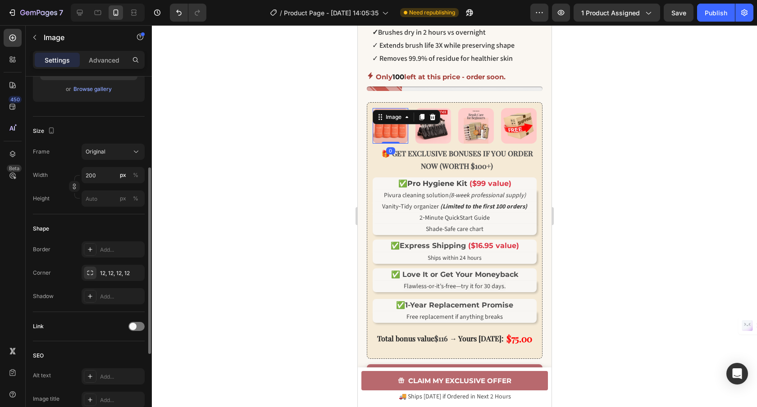
scroll to position [278, 0]
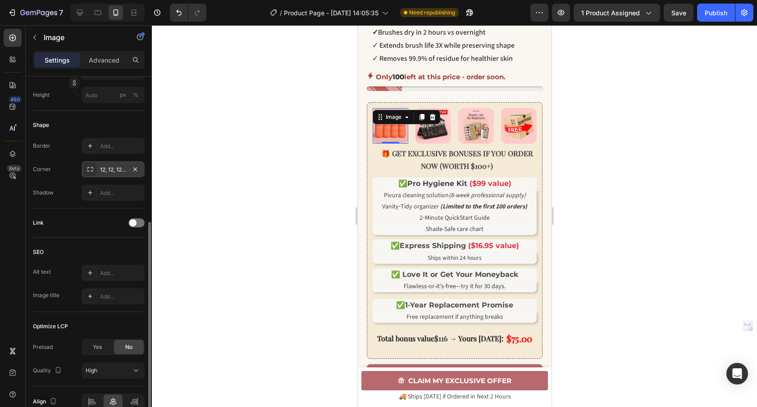
click at [122, 169] on div "12, 12, 12, 12" at bounding box center [113, 170] width 26 height 8
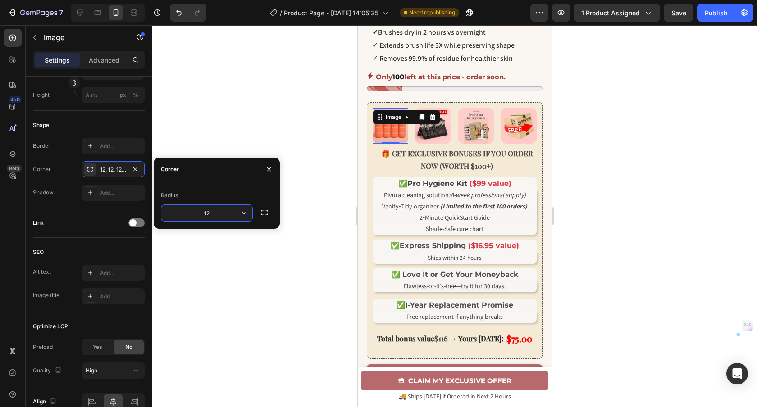
click at [217, 216] on input "12" at bounding box center [206, 213] width 91 height 16
type input "10"
click at [232, 195] on div "Radius" at bounding box center [217, 195] width 112 height 14
click at [330, 192] on div at bounding box center [454, 216] width 605 height 382
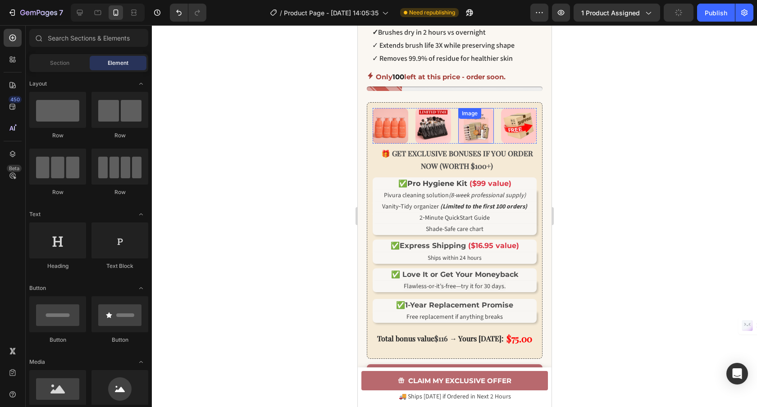
click at [484, 136] on img at bounding box center [476, 126] width 36 height 36
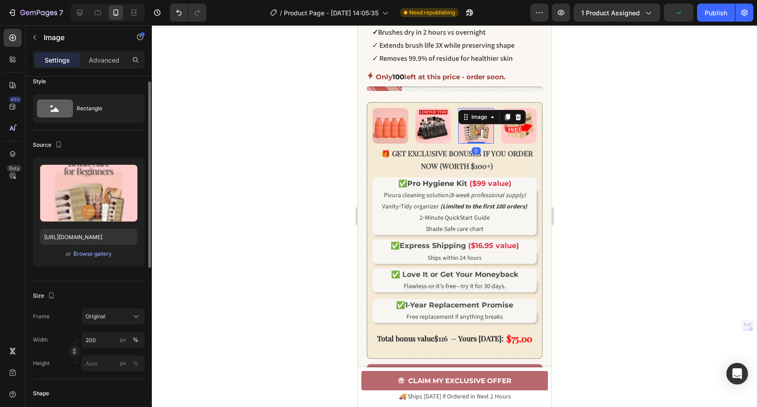
scroll to position [104, 0]
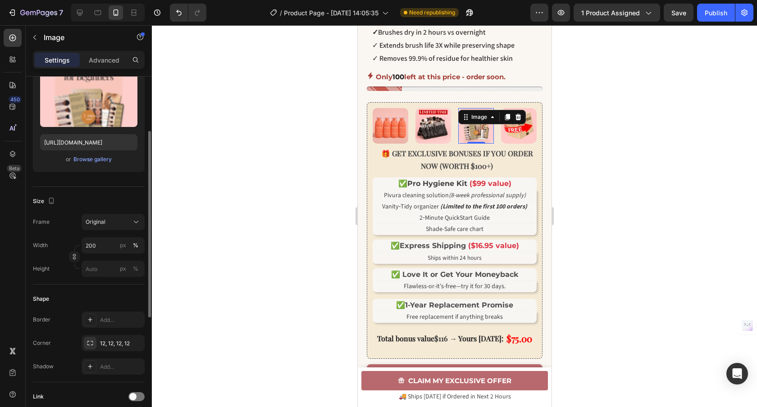
click at [118, 334] on div "Border Add... Corner 12, 12, 12, 12 Shadow Add..." at bounding box center [89, 343] width 112 height 63
click at [119, 340] on div "12, 12, 12, 12" at bounding box center [113, 344] width 26 height 8
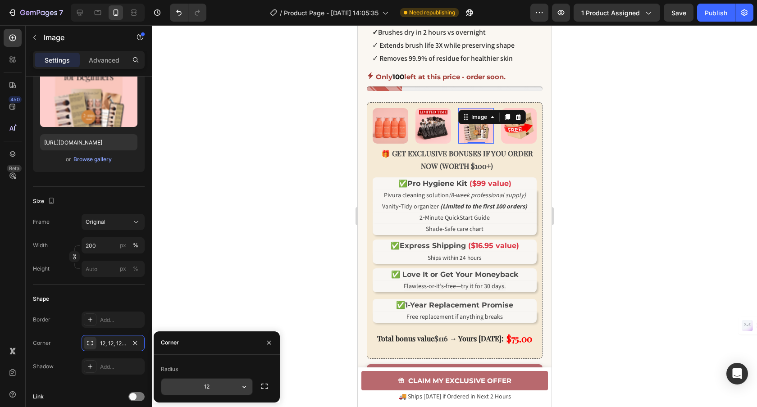
click at [227, 392] on input "12" at bounding box center [206, 387] width 91 height 16
click at [226, 389] on input "12" at bounding box center [206, 387] width 91 height 16
type input "10"
click at [262, 267] on div at bounding box center [454, 216] width 605 height 382
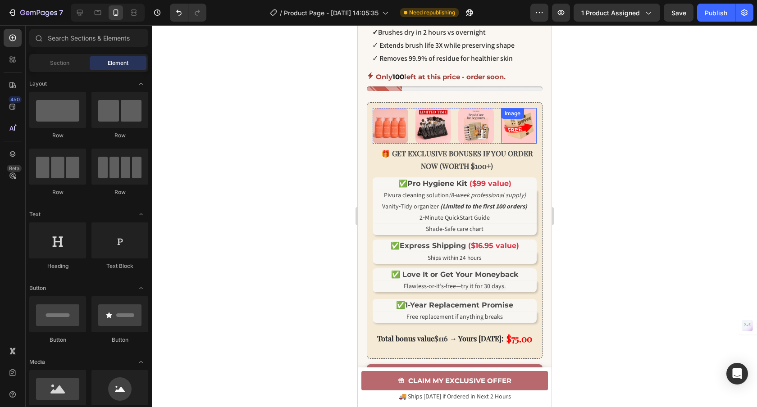
click at [520, 140] on img at bounding box center [519, 126] width 36 height 36
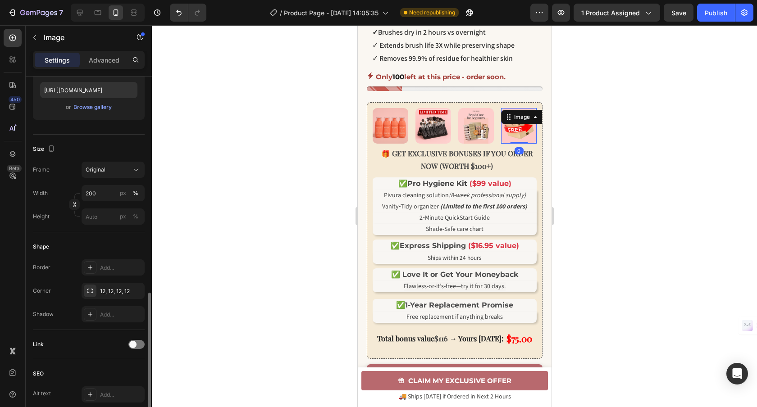
scroll to position [245, 0]
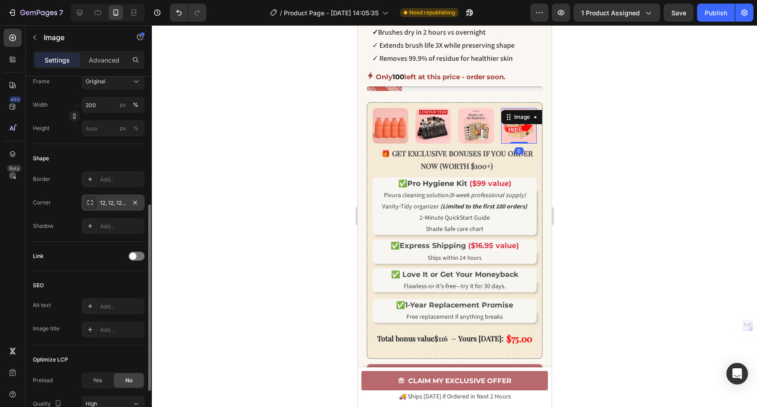
click at [117, 199] on div "12, 12, 12, 12" at bounding box center [113, 203] width 26 height 8
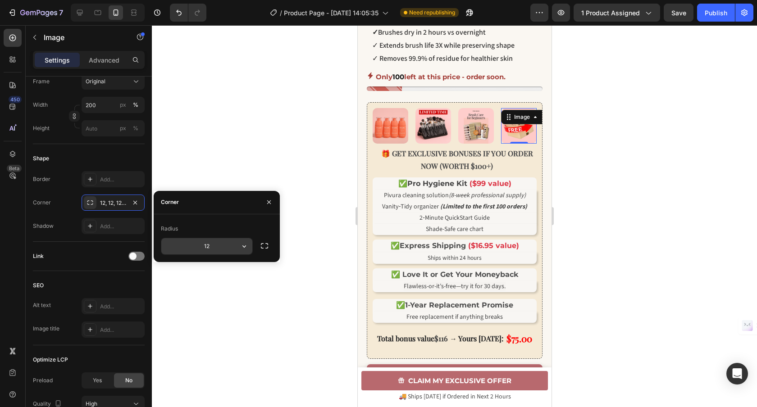
click at [231, 248] on input "12" at bounding box center [206, 246] width 91 height 16
type input "10"
click at [232, 136] on div at bounding box center [454, 216] width 605 height 382
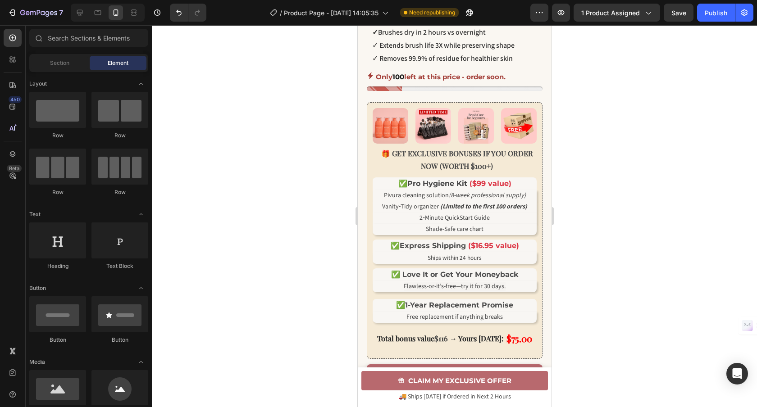
click at [649, 154] on div at bounding box center [454, 216] width 605 height 382
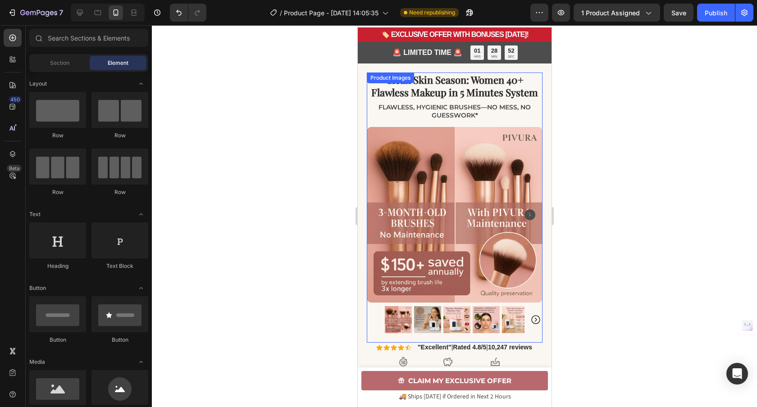
scroll to position [0, 0]
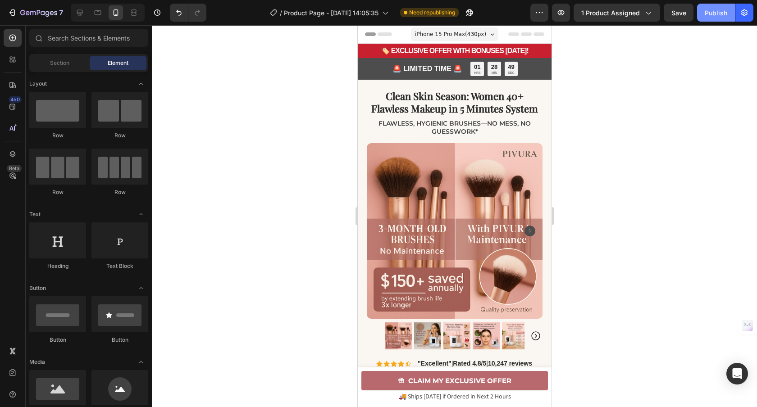
click at [718, 15] on div "Publish" at bounding box center [716, 12] width 23 height 9
